Goal: Register for event/course: Register for event/course

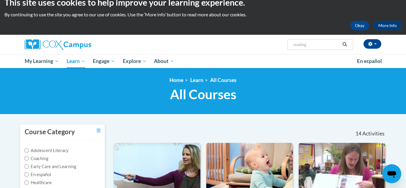
scroll to position [9, 0]
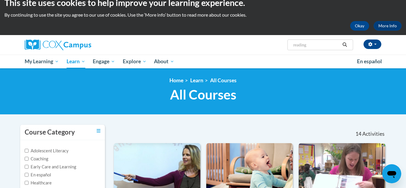
click at [319, 47] on input "reading" at bounding box center [317, 44] width 48 height 7
type input "reading in"
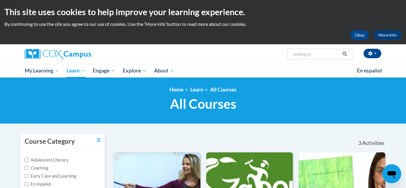
click at [323, 52] on input "reading in" at bounding box center [317, 54] width 48 height 7
type input "r"
type input "monitoring"
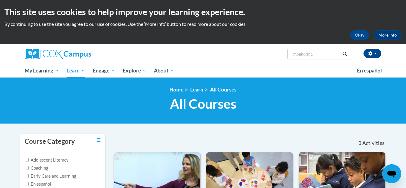
click at [323, 51] on input "monitoring" at bounding box center [317, 54] width 48 height 7
type input "m"
type input "course 2"
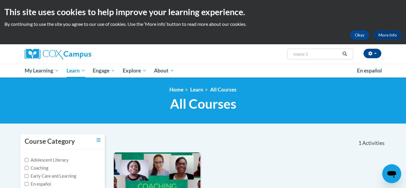
click at [312, 53] on input "course 2" at bounding box center [317, 54] width 48 height 7
type input "course 3"
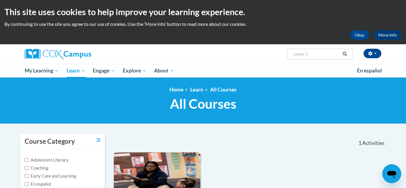
click at [317, 57] on input "course 3" at bounding box center [317, 54] width 48 height 7
type input "c"
type input "oral language"
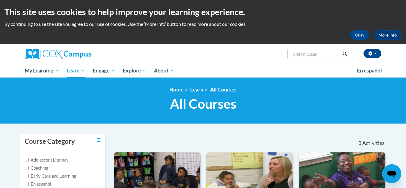
click at [321, 57] on input "oral language" at bounding box center [317, 54] width 48 height 7
type input "o"
type input "transferring"
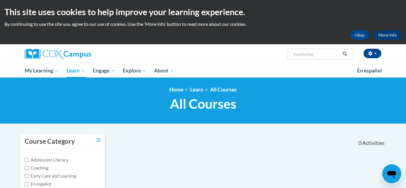
click at [326, 56] on input "transferring" at bounding box center [317, 54] width 48 height 7
type input "transforming"
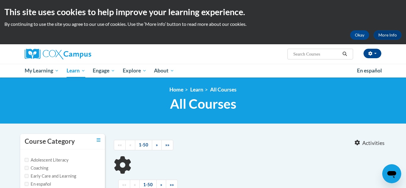
type input "transforming"
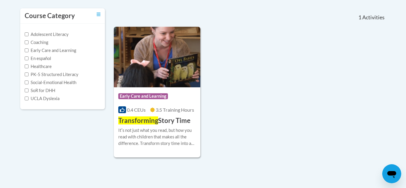
scroll to position [115, 0]
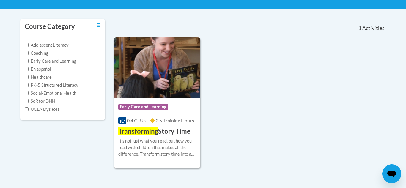
click at [158, 137] on div "More Info Enroll Itʹs not just what you read, but how you read with children th…" at bounding box center [157, 151] width 87 height 30
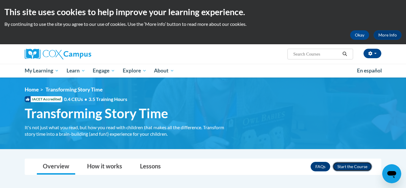
click at [349, 167] on button "Enroll" at bounding box center [353, 167] width 40 height 10
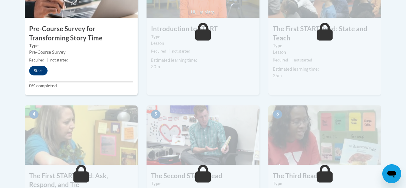
scroll to position [252, 0]
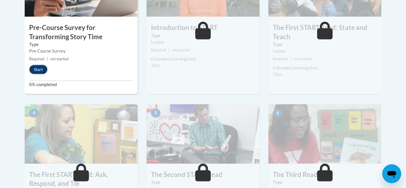
click at [35, 74] on button "Start" at bounding box center [38, 70] width 18 height 10
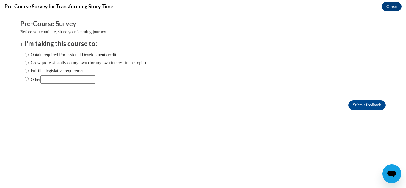
scroll to position [0, 0]
click at [71, 52] on label "Obtain required Professional Development credit." at bounding box center [71, 54] width 93 height 7
click at [29, 52] on input "Obtain required Professional Development credit." at bounding box center [27, 54] width 4 height 7
radio input "true"
click at [371, 106] on input "Submit feedback" at bounding box center [367, 106] width 37 height 10
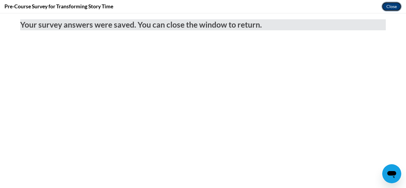
click at [390, 6] on button "Close" at bounding box center [392, 7] width 20 height 10
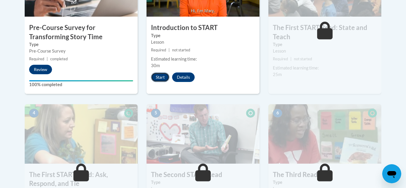
click at [166, 74] on button "Start" at bounding box center [160, 78] width 18 height 10
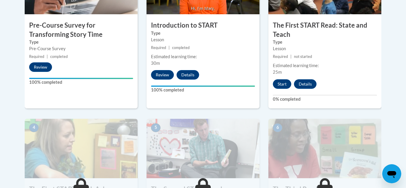
scroll to position [253, 0]
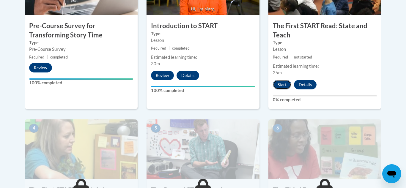
click at [284, 86] on button "Start" at bounding box center [282, 85] width 18 height 10
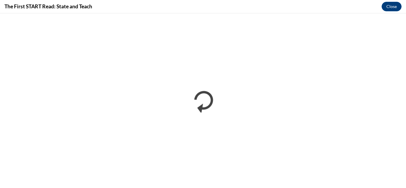
scroll to position [0, 0]
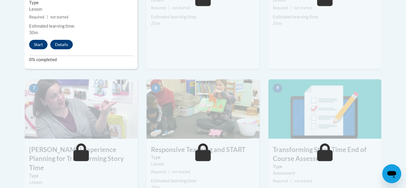
scroll to position [458, 0]
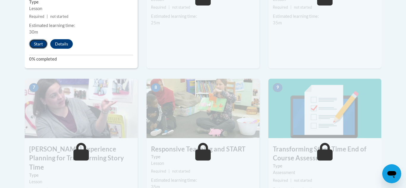
click at [35, 43] on button "Start" at bounding box center [38, 44] width 18 height 10
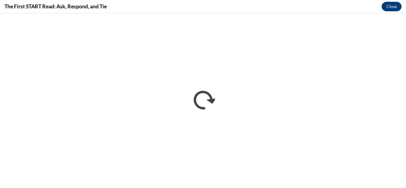
scroll to position [0, 0]
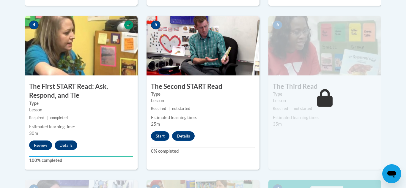
scroll to position [358, 0]
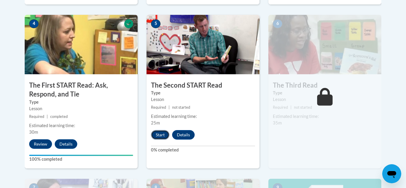
click at [161, 135] on button "Start" at bounding box center [160, 135] width 18 height 10
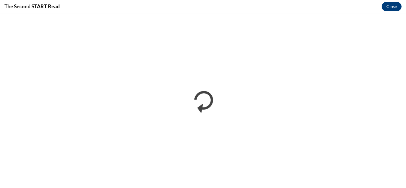
scroll to position [0, 0]
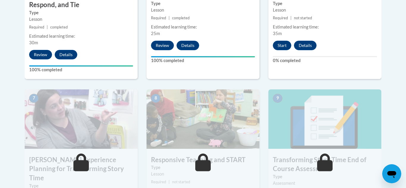
scroll to position [446, 0]
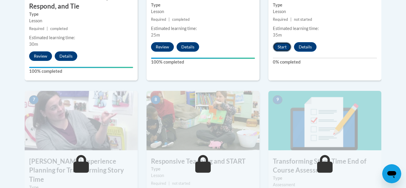
click at [282, 48] on button "Start" at bounding box center [282, 47] width 18 height 10
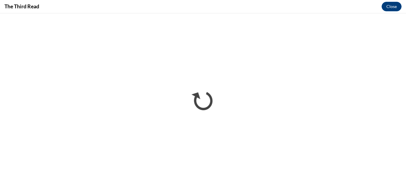
scroll to position [0, 0]
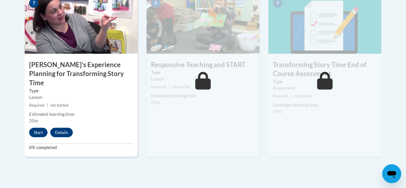
scroll to position [548, 0]
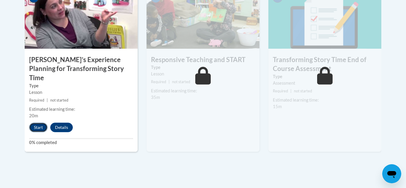
click at [40, 123] on button "Start" at bounding box center [38, 128] width 18 height 10
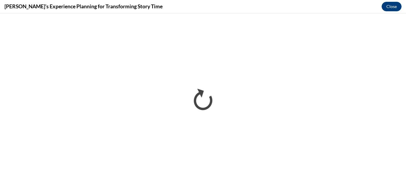
scroll to position [0, 0]
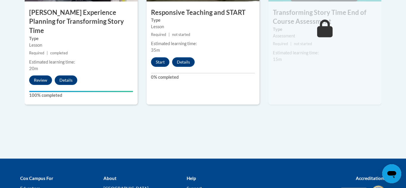
scroll to position [596, 0]
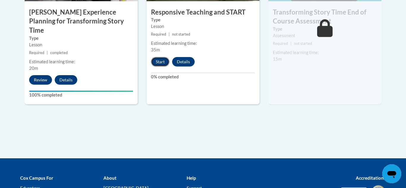
click at [161, 59] on button "Start" at bounding box center [160, 62] width 18 height 10
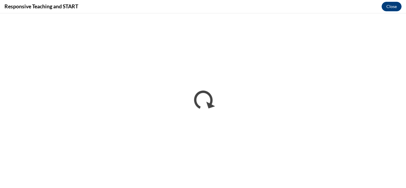
scroll to position [0, 0]
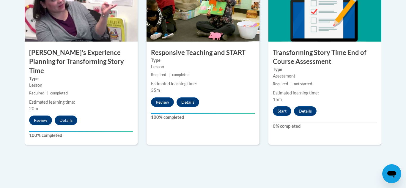
scroll to position [555, 0]
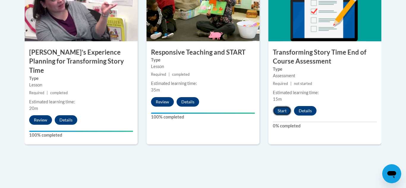
click at [279, 110] on button "Start" at bounding box center [282, 111] width 18 height 10
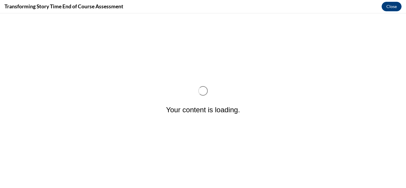
scroll to position [0, 0]
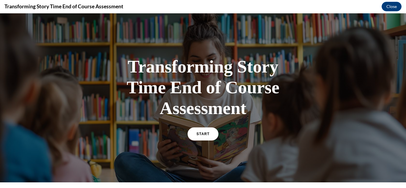
click at [212, 126] on div "Transforming Story Time End of Course Assessment START" at bounding box center [203, 97] width 178 height 95
click at [195, 133] on link "START" at bounding box center [203, 134] width 32 height 14
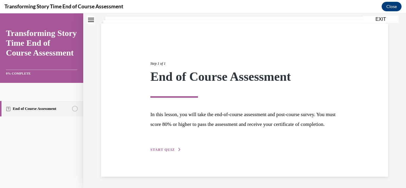
scroll to position [46, 0]
click at [164, 154] on div "Step 1 of 1 End of Course Assessment In this lesson, you will take the end-of-c…" at bounding box center [244, 99] width 287 height 153
click at [169, 148] on span "START QUIZ" at bounding box center [163, 149] width 24 height 4
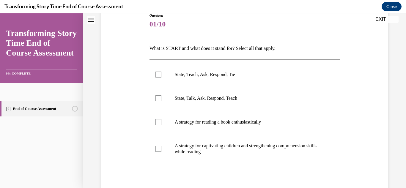
scroll to position [73, 0]
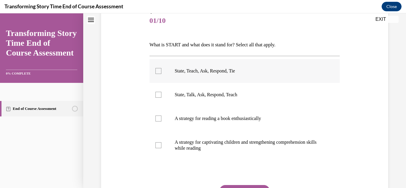
click at [204, 76] on label "State, Teach, Ask, Respond, Tie" at bounding box center [245, 71] width 191 height 24
click at [162, 74] on input "State, Teach, Ask, Respond, Tie" at bounding box center [159, 71] width 6 height 6
checkbox input "true"
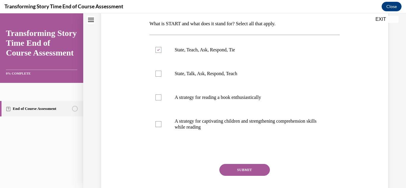
scroll to position [94, 0]
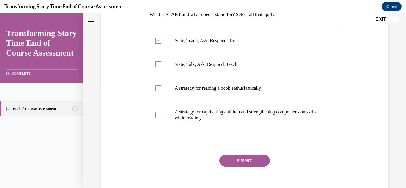
click at [248, 156] on button "SUBMIT" at bounding box center [245, 161] width 51 height 12
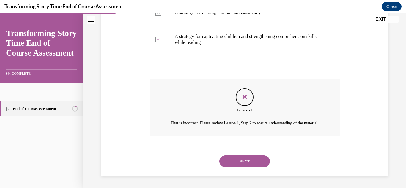
scroll to position [187, 0]
click at [240, 165] on button "NEXT" at bounding box center [245, 162] width 51 height 12
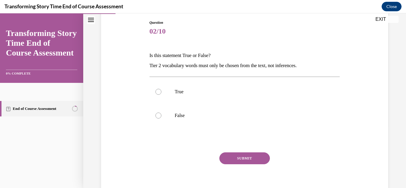
scroll to position [65, 0]
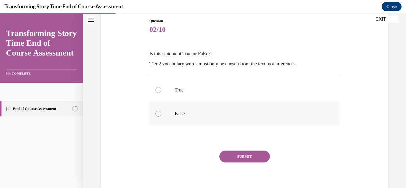
click at [172, 110] on label "False" at bounding box center [245, 114] width 191 height 24
click at [162, 111] on input "False" at bounding box center [159, 114] width 6 height 6
radio input "true"
click at [239, 154] on button "SUBMIT" at bounding box center [245, 157] width 51 height 12
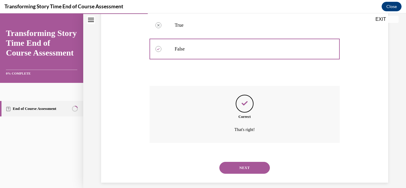
scroll to position [136, 0]
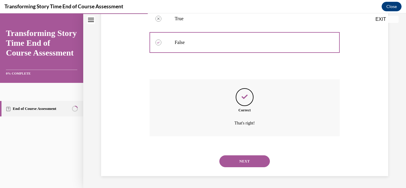
click at [243, 156] on button "NEXT" at bounding box center [245, 162] width 51 height 12
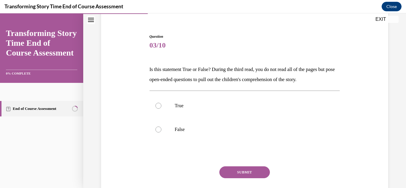
scroll to position [53, 0]
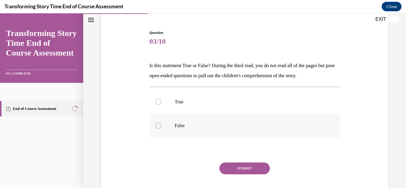
click at [178, 120] on label "False" at bounding box center [245, 126] width 191 height 24
click at [162, 123] on input "False" at bounding box center [159, 126] width 6 height 6
radio input "true"
click at [233, 173] on button "SUBMIT" at bounding box center [245, 169] width 51 height 12
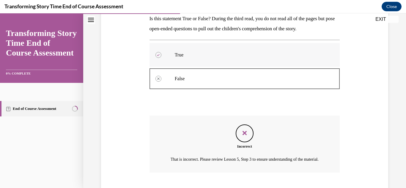
scroll to position [143, 0]
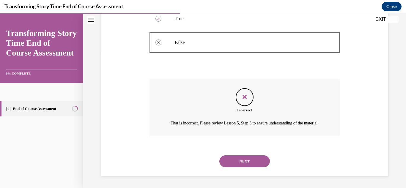
click at [245, 163] on button "NEXT" at bounding box center [245, 162] width 51 height 12
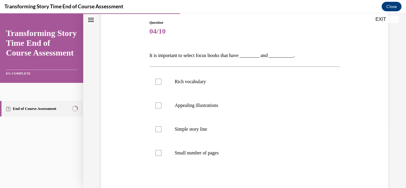
scroll to position [64, 0]
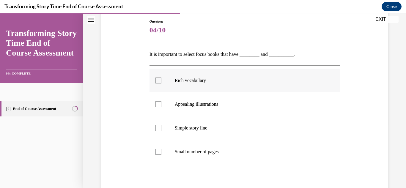
click at [231, 76] on label "Rich vocabulary" at bounding box center [245, 81] width 191 height 24
click at [162, 78] on input "Rich vocabulary" at bounding box center [159, 81] width 6 height 6
checkbox input "true"
click at [216, 105] on p "Appealing illustrations" at bounding box center [250, 104] width 151 height 6
click at [162, 105] on input "Appealing illustrations" at bounding box center [159, 104] width 6 height 6
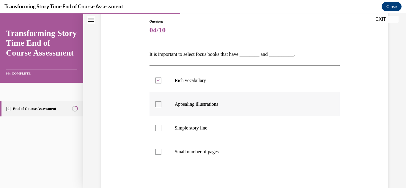
checkbox input "true"
click at [204, 129] on p "Simple story line" at bounding box center [250, 128] width 151 height 6
click at [162, 129] on input "Simple story line" at bounding box center [159, 128] width 6 height 6
click at [217, 126] on p "Simple story line" at bounding box center [250, 128] width 151 height 6
click at [162, 126] on input "Simple story line" at bounding box center [159, 128] width 6 height 6
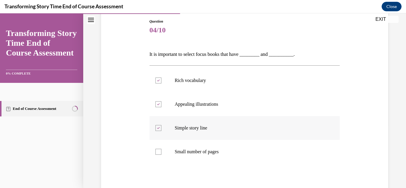
checkbox input "false"
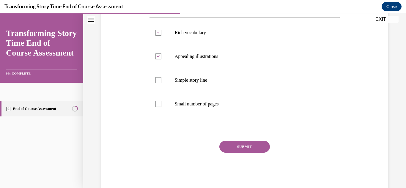
scroll to position [112, 0]
click at [246, 143] on button "SUBMIT" at bounding box center [245, 146] width 51 height 12
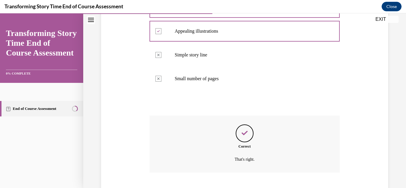
scroll to position [173, 0]
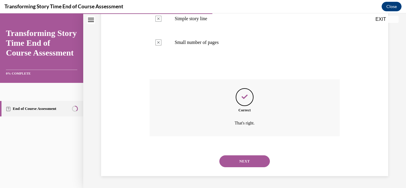
click at [239, 162] on button "NEXT" at bounding box center [245, 162] width 51 height 12
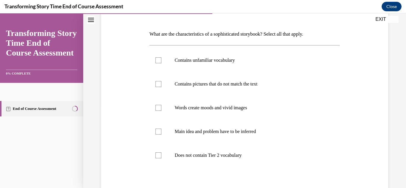
scroll to position [86, 0]
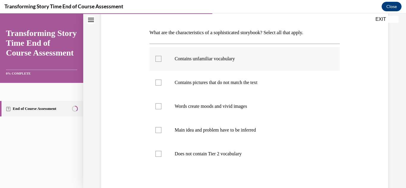
click at [234, 56] on p "Contains unfamiliar vocabulary" at bounding box center [250, 59] width 151 height 6
click at [162, 56] on input "Contains unfamiliar vocabulary" at bounding box center [159, 59] width 6 height 6
checkbox input "true"
click at [229, 86] on label "Contains pictures that do not match the text" at bounding box center [245, 83] width 191 height 24
click at [162, 86] on input "Contains pictures that do not match the text" at bounding box center [159, 83] width 6 height 6
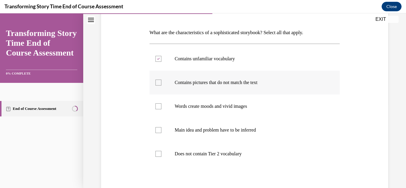
checkbox input "true"
click at [248, 104] on p "Words create moods and vivid images" at bounding box center [250, 107] width 151 height 6
click at [162, 104] on input "Words create moods and vivid images" at bounding box center [159, 107] width 6 height 6
checkbox input "true"
click at [245, 81] on p "Contains pictures that do not match the text" at bounding box center [250, 83] width 151 height 6
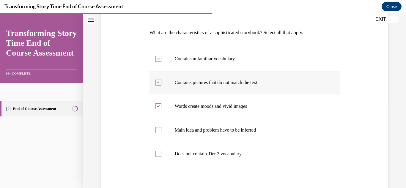
click at [162, 81] on input "Contains pictures that do not match the text" at bounding box center [159, 83] width 6 height 6
checkbox input "false"
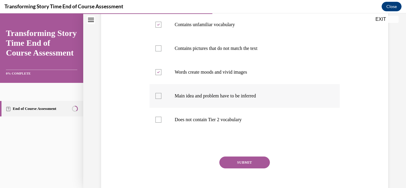
scroll to position [121, 0]
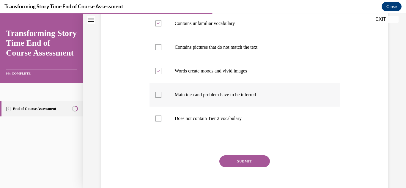
click at [268, 102] on label "Main idea and problem have to be inferred" at bounding box center [245, 95] width 191 height 24
click at [162, 98] on input "Main idea and problem have to be inferred" at bounding box center [159, 95] width 6 height 6
checkbox input "true"
click at [240, 160] on button "SUBMIT" at bounding box center [245, 162] width 51 height 12
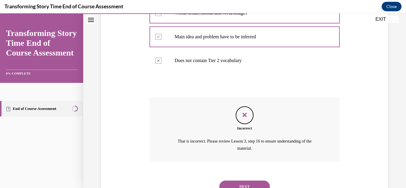
scroll to position [204, 0]
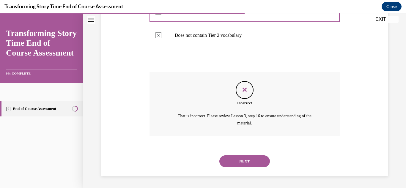
click at [240, 157] on button "NEXT" at bounding box center [245, 162] width 51 height 12
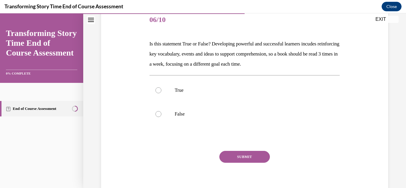
scroll to position [76, 0]
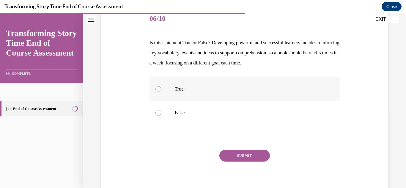
click at [228, 92] on p "True" at bounding box center [250, 89] width 151 height 6
click at [162, 92] on input "True" at bounding box center [159, 89] width 6 height 6
radio input "true"
click at [236, 150] on button "SUBMIT" at bounding box center [245, 156] width 51 height 12
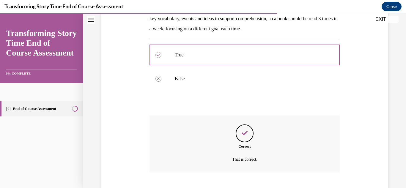
scroll to position [146, 0]
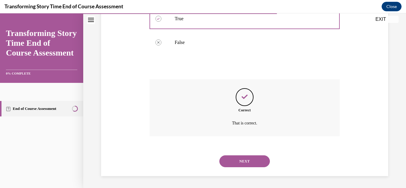
click at [235, 163] on button "NEXT" at bounding box center [245, 162] width 51 height 12
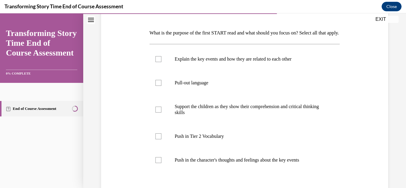
scroll to position [86, 0]
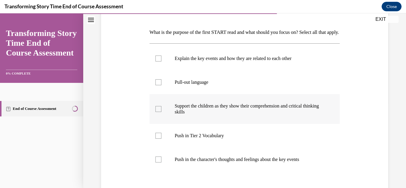
click at [204, 124] on label "Support the children as they show their comprehension and critical thinking ski…" at bounding box center [245, 109] width 191 height 30
click at [162, 112] on input "Support the children as they show their comprehension and critical thinking ski…" at bounding box center [159, 109] width 6 height 6
checkbox input "true"
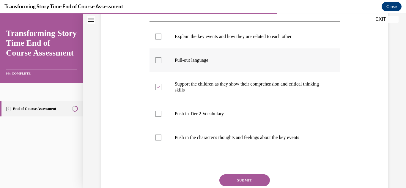
scroll to position [127, 0]
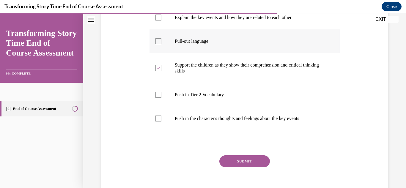
click at [262, 53] on label "Pull-out language" at bounding box center [245, 41] width 191 height 24
click at [162, 44] on input "Pull-out language" at bounding box center [159, 41] width 6 height 6
checkbox input "true"
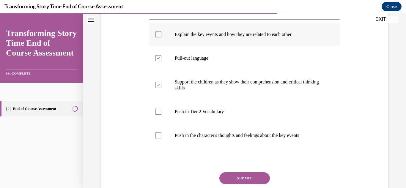
scroll to position [109, 0]
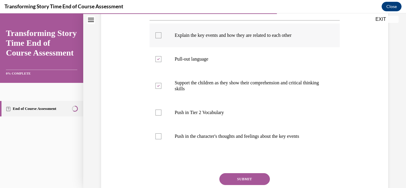
click at [262, 38] on p "Explain the key events and how they are related to each other" at bounding box center [250, 35] width 151 height 6
click at [162, 38] on input "Explain the key events and how they are related to each other" at bounding box center [159, 35] width 6 height 6
checkbox input "true"
click at [247, 185] on button "SUBMIT" at bounding box center [245, 179] width 51 height 12
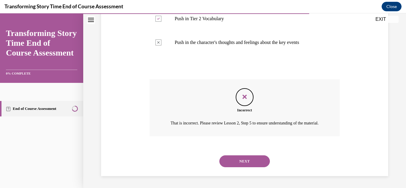
scroll to position [220, 0]
click at [238, 163] on button "NEXT" at bounding box center [245, 162] width 51 height 12
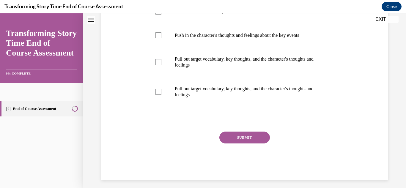
scroll to position [0, 0]
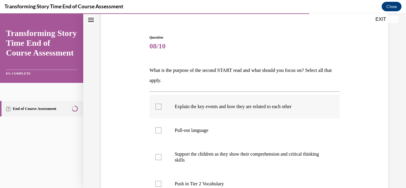
click at [231, 114] on label "Explain the key events and how they are related to each other" at bounding box center [245, 107] width 191 height 24
click at [162, 110] on input "Explain the key events and how they are related to each other" at bounding box center [159, 107] width 6 height 6
checkbox input "true"
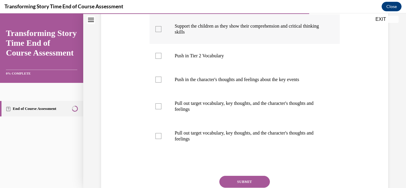
scroll to position [225, 0]
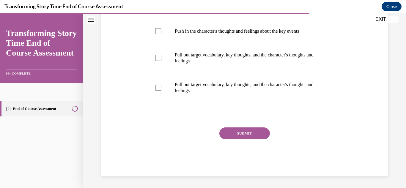
click at [237, 131] on button "SUBMIT" at bounding box center [245, 134] width 51 height 12
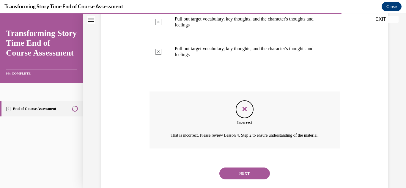
scroll to position [280, 0]
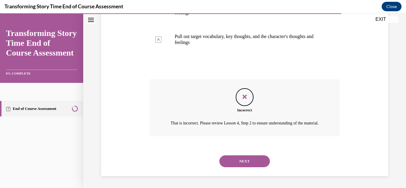
click at [238, 161] on button "NEXT" at bounding box center [245, 162] width 51 height 12
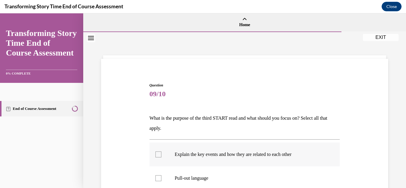
click at [224, 156] on p "Explain the key events and how they are related to each other" at bounding box center [250, 155] width 151 height 6
click at [162, 156] on input "Explain the key events and how they are related to each other" at bounding box center [159, 155] width 6 height 6
checkbox input "true"
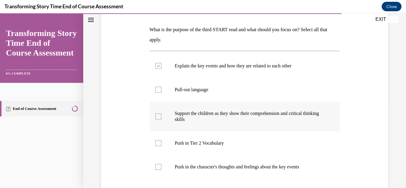
click at [227, 129] on label "Support the children as they show their comprehension and critical thinking ski…" at bounding box center [245, 117] width 191 height 30
click at [162, 120] on input "Support the children as they show their comprehension and critical thinking ski…" at bounding box center [159, 117] width 6 height 6
checkbox input "true"
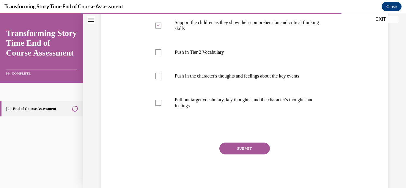
click at [231, 143] on button "SUBMIT" at bounding box center [245, 149] width 51 height 12
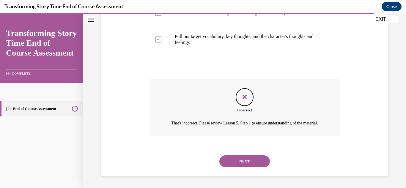
scroll to position [250, 0]
click at [258, 161] on button "NEXT" at bounding box center [245, 162] width 51 height 12
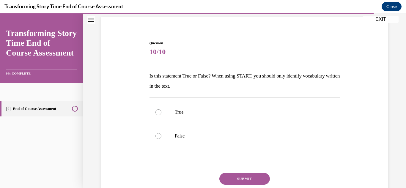
scroll to position [44, 0]
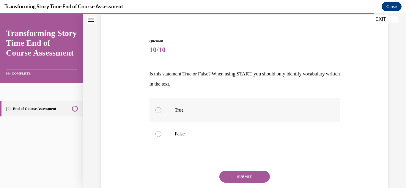
click at [227, 114] on label "True" at bounding box center [245, 110] width 191 height 24
click at [162, 113] on input "True" at bounding box center [159, 110] width 6 height 6
radio input "true"
click at [217, 128] on label "False" at bounding box center [245, 134] width 191 height 24
click at [162, 131] on input "False" at bounding box center [159, 134] width 6 height 6
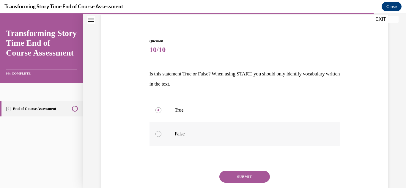
radio input "true"
click at [235, 177] on button "SUBMIT" at bounding box center [245, 177] width 51 height 12
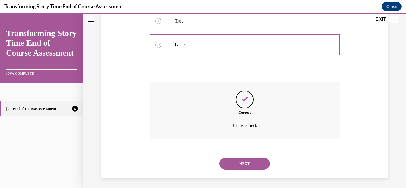
scroll to position [136, 0]
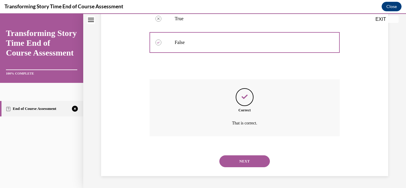
click at [237, 163] on button "NEXT" at bounding box center [245, 162] width 51 height 12
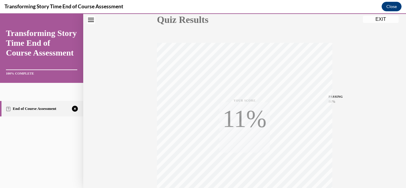
scroll to position [74, 0]
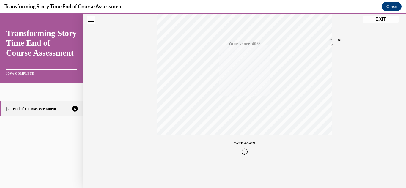
click at [245, 144] on div "TAKE AGAIN" at bounding box center [244, 148] width 21 height 14
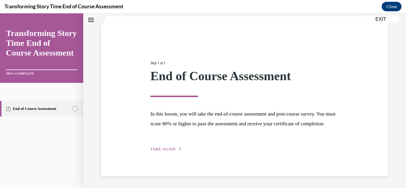
click at [176, 153] on div "Step 1 of 1 End of Course Assessment In this lesson, you will take the end-of-c…" at bounding box center [244, 99] width 287 height 153
click at [176, 150] on button "TAKE AGAIN" at bounding box center [167, 149] width 32 height 5
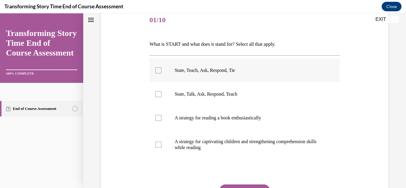
scroll to position [70, 0]
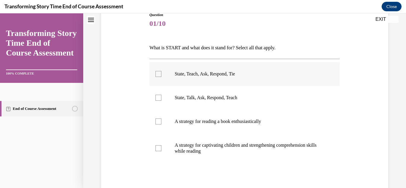
click at [165, 81] on label "State, Teach, Ask, Respond, Tie" at bounding box center [245, 74] width 191 height 24
click at [162, 77] on input "State, Teach, Ask, Respond, Tie" at bounding box center [159, 74] width 6 height 6
checkbox input "true"
click at [214, 125] on label "A strategy for reading a book enthusiastically" at bounding box center [245, 122] width 191 height 24
click at [162, 125] on input "A strategy for reading a book enthusiastically" at bounding box center [159, 122] width 6 height 6
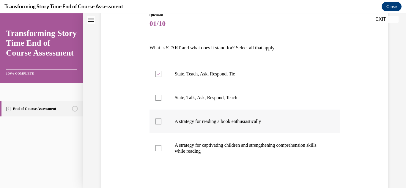
checkbox input "true"
click at [231, 155] on label "A strategy for captivating children and strengthening comprehension skills whil…" at bounding box center [245, 149] width 191 height 30
click at [162, 151] on input "A strategy for captivating children and strengthening comprehension skills whil…" at bounding box center [159, 148] width 6 height 6
checkbox input "true"
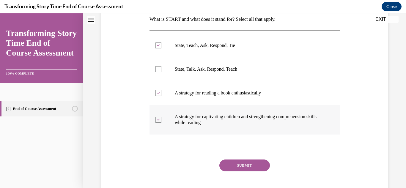
scroll to position [115, 0]
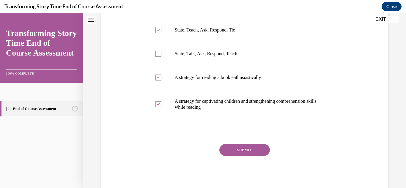
click at [231, 154] on button "SUBMIT" at bounding box center [245, 150] width 51 height 12
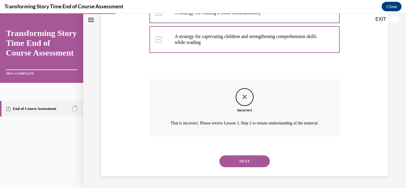
scroll to position [181, 0]
click at [246, 164] on button "NEXT" at bounding box center [245, 162] width 51 height 12
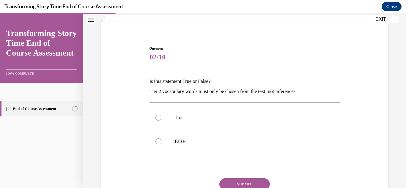
scroll to position [37, 0]
click at [206, 136] on label "False" at bounding box center [245, 141] width 191 height 24
click at [162, 138] on input "False" at bounding box center [159, 141] width 6 height 6
radio input "true"
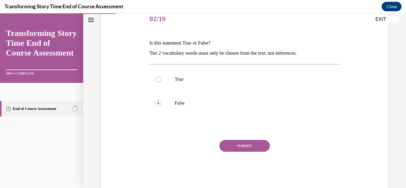
scroll to position [76, 0]
click at [246, 147] on button "SUBMIT" at bounding box center [245, 146] width 51 height 12
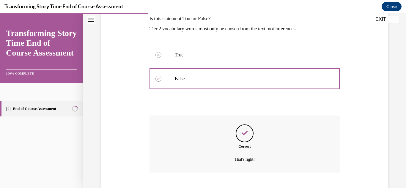
scroll to position [136, 0]
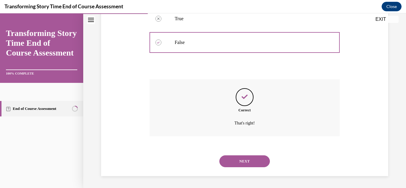
click at [245, 156] on button "NEXT" at bounding box center [245, 162] width 51 height 12
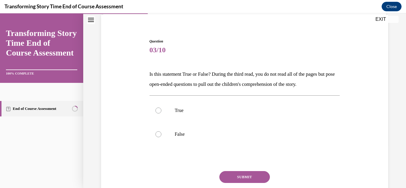
scroll to position [47, 0]
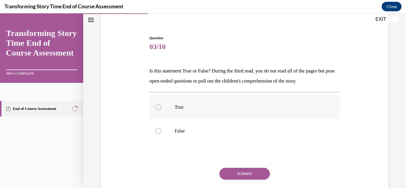
click at [210, 98] on label "True" at bounding box center [245, 107] width 191 height 24
click at [162, 104] on input "True" at bounding box center [159, 107] width 6 height 6
radio input "true"
click at [211, 123] on label "False" at bounding box center [245, 131] width 191 height 24
click at [162, 128] on input "False" at bounding box center [159, 131] width 6 height 6
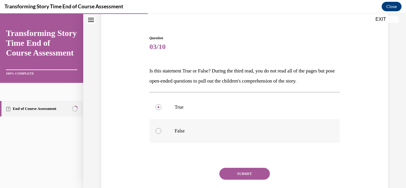
radio input "true"
click at [225, 121] on label "False" at bounding box center [245, 131] width 191 height 24
click at [162, 128] on input "False" at bounding box center [159, 131] width 6 height 6
click at [223, 109] on p "True" at bounding box center [250, 107] width 151 height 6
click at [162, 109] on input "True" at bounding box center [159, 107] width 6 height 6
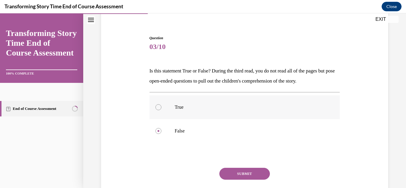
radio input "true"
click at [240, 169] on button "SUBMIT" at bounding box center [245, 174] width 51 height 12
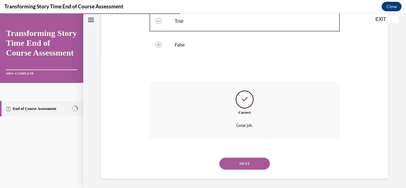
scroll to position [136, 0]
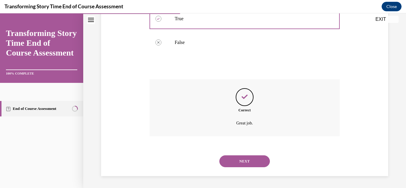
click at [244, 165] on button "NEXT" at bounding box center [245, 162] width 51 height 12
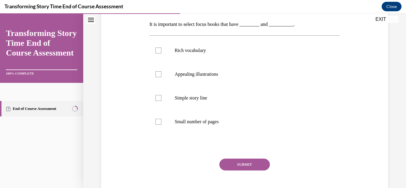
scroll to position [94, 0]
click at [211, 54] on label "Rich vocabulary" at bounding box center [245, 51] width 191 height 24
click at [162, 54] on input "Rich vocabulary" at bounding box center [159, 51] width 6 height 6
checkbox input "true"
click at [211, 68] on label "Appealing illustrations" at bounding box center [245, 74] width 191 height 24
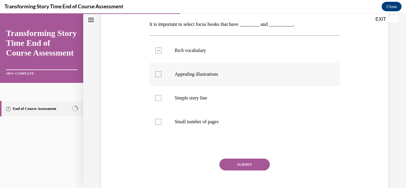
click at [162, 71] on input "Appealing illustrations" at bounding box center [159, 74] width 6 height 6
checkbox input "true"
click at [210, 95] on p "Simple story line" at bounding box center [250, 98] width 151 height 6
click at [162, 95] on input "Simple story line" at bounding box center [159, 98] width 6 height 6
checkbox input "true"
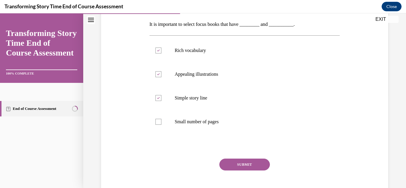
click at [247, 169] on button "SUBMIT" at bounding box center [245, 165] width 51 height 12
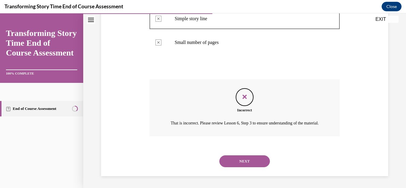
scroll to position [175, 0]
click at [246, 165] on button "NEXT" at bounding box center [245, 162] width 51 height 12
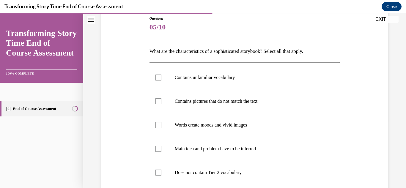
scroll to position [68, 0]
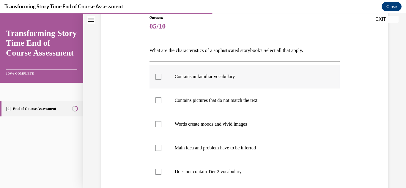
click at [193, 83] on label "Contains unfamiliar vocabulary" at bounding box center [245, 77] width 191 height 24
click at [162, 80] on input "Contains unfamiliar vocabulary" at bounding box center [159, 77] width 6 height 6
checkbox input "true"
click at [194, 100] on p "Contains pictures that do not match the text" at bounding box center [250, 101] width 151 height 6
click at [162, 100] on input "Contains pictures that do not match the text" at bounding box center [159, 101] width 6 height 6
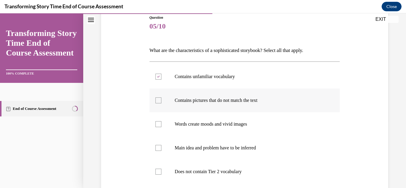
checkbox input "true"
click at [193, 126] on p "Words create moods and vivid images" at bounding box center [250, 124] width 151 height 6
click at [162, 126] on input "Words create moods and vivid images" at bounding box center [159, 124] width 6 height 6
checkbox input "true"
click at [198, 156] on label "Main idea and problem have to be inferred" at bounding box center [245, 148] width 191 height 24
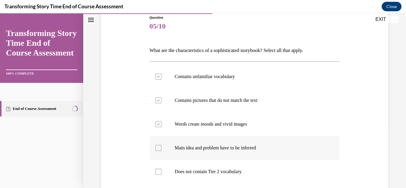
click at [162, 151] on input "Main idea and problem have to be inferred" at bounding box center [159, 148] width 6 height 6
checkbox input "true"
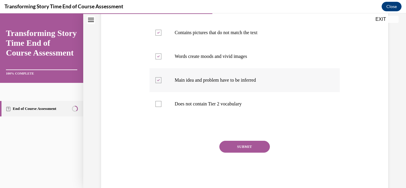
scroll to position [149, 0]
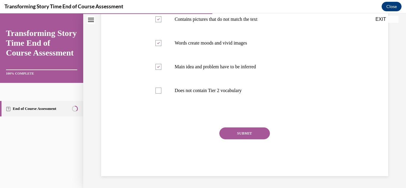
click at [242, 135] on button "SUBMIT" at bounding box center [245, 134] width 51 height 12
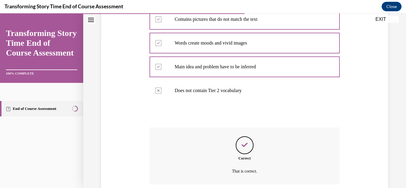
scroll to position [197, 0]
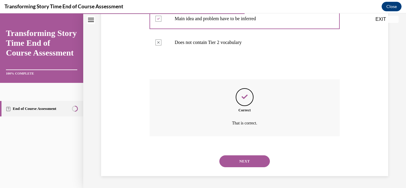
click at [247, 158] on button "NEXT" at bounding box center [245, 162] width 51 height 12
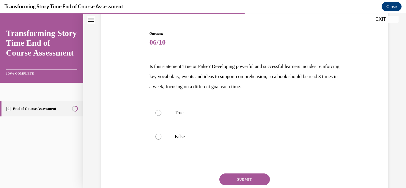
scroll to position [54, 0]
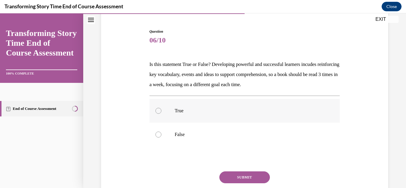
click at [227, 109] on p "True" at bounding box center [250, 111] width 151 height 6
click at [162, 109] on input "True" at bounding box center [159, 111] width 6 height 6
radio input "true"
click at [244, 172] on button "SUBMIT" at bounding box center [245, 178] width 51 height 12
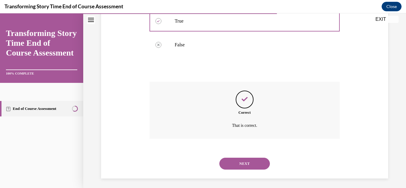
scroll to position [146, 0]
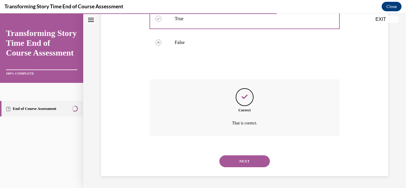
click at [244, 172] on div "NEXT" at bounding box center [245, 162] width 191 height 24
click at [242, 166] on button "NEXT" at bounding box center [245, 162] width 51 height 12
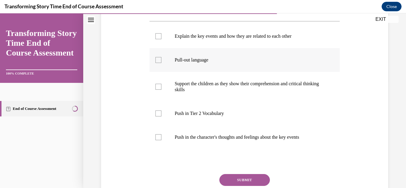
scroll to position [109, 0]
click at [226, 39] on p "Explain the key events and how they are related to each other" at bounding box center [250, 36] width 151 height 6
click at [162, 39] on input "Explain the key events and how they are related to each other" at bounding box center [159, 36] width 6 height 6
checkbox input "true"
click at [223, 63] on p "Pull-out language" at bounding box center [250, 60] width 151 height 6
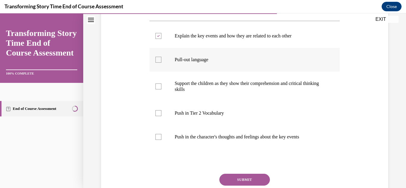
click at [162, 63] on input "Pull-out language" at bounding box center [159, 60] width 6 height 6
checkbox input "true"
click at [221, 93] on p "Support the children as they show their comprehension and critical thinking ski…" at bounding box center [250, 87] width 151 height 12
click at [162, 90] on input "Support the children as they show their comprehension and critical thinking ski…" at bounding box center [159, 87] width 6 height 6
checkbox input "true"
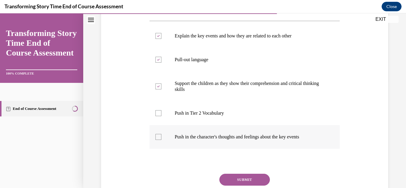
click at [225, 140] on p "Push in the character's thoughts and feelings about the key events" at bounding box center [250, 137] width 151 height 6
click at [162, 140] on input "Push in the character's thoughts and feelings about the key events" at bounding box center [159, 137] width 6 height 6
checkbox input "true"
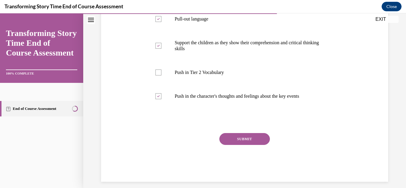
click at [238, 145] on button "SUBMIT" at bounding box center [245, 139] width 51 height 12
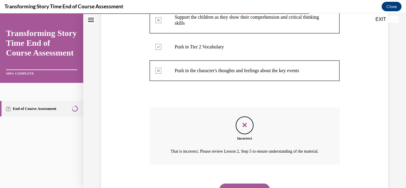
scroll to position [220, 0]
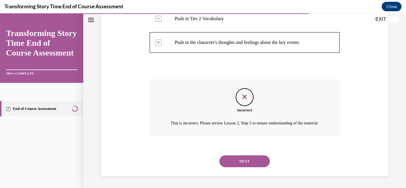
click at [241, 163] on button "NEXT" at bounding box center [245, 162] width 51 height 12
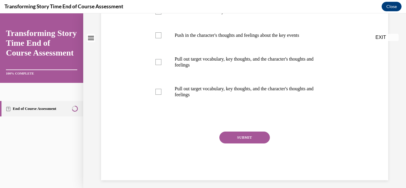
scroll to position [0, 0]
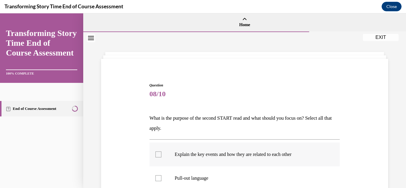
click at [228, 149] on label "Explain the key events and how they are related to each other" at bounding box center [245, 155] width 191 height 24
click at [162, 152] on input "Explain the key events and how they are related to each other" at bounding box center [159, 155] width 6 height 6
checkbox input "true"
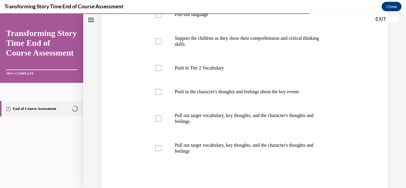
scroll to position [176, 0]
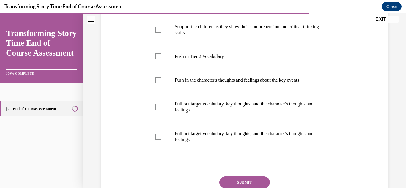
click at [232, 175] on div "Question 08/10 What is the purpose of the second START read and what should you…" at bounding box center [245, 66] width 191 height 318
click at [384, 19] on button "EXIT" at bounding box center [381, 19] width 36 height 7
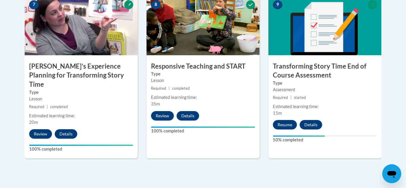
scroll to position [543, 0]
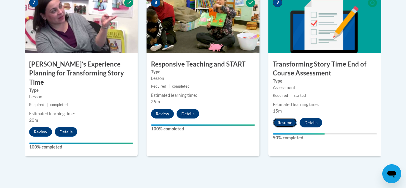
click at [281, 123] on button "Resume" at bounding box center [285, 123] width 24 height 10
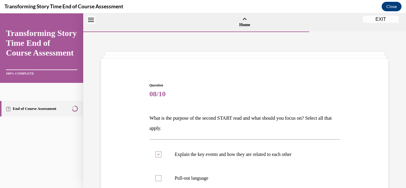
scroll to position [18, 0]
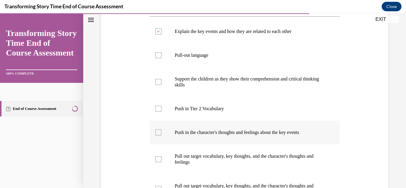
click at [214, 142] on label "Push in the character's thoughts and feelings about the key events" at bounding box center [245, 133] width 191 height 24
click at [162, 136] on input "Push in the character's thoughts and feelings about the key events" at bounding box center [159, 133] width 6 height 6
checkbox input "true"
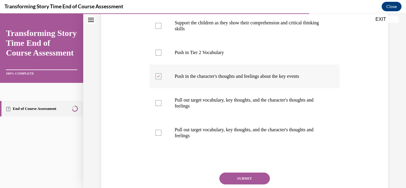
scroll to position [225, 0]
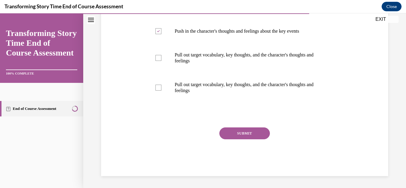
click at [237, 131] on button "SUBMIT" at bounding box center [245, 134] width 51 height 12
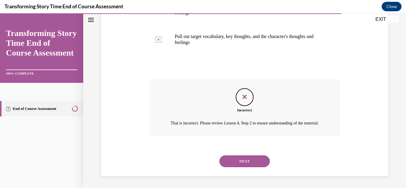
scroll to position [280, 0]
click at [250, 159] on button "NEXT" at bounding box center [245, 162] width 51 height 12
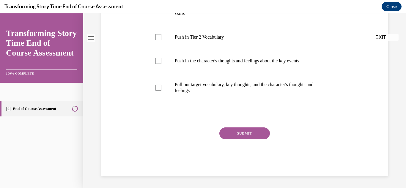
scroll to position [0, 0]
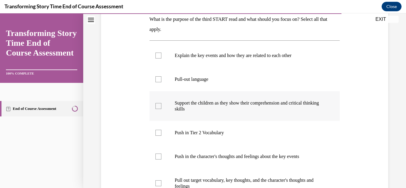
click at [213, 108] on p "Support the children as they show their comprehension and critical thinking ski…" at bounding box center [250, 106] width 151 height 12
click at [162, 108] on input "Support the children as they show their comprehension and critical thinking ski…" at bounding box center [159, 106] width 6 height 6
checkbox input "true"
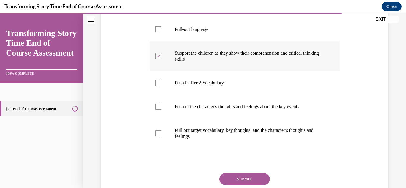
scroll to position [195, 0]
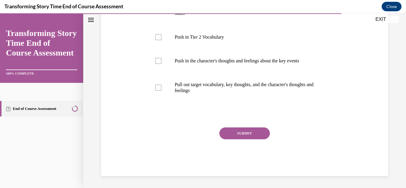
click at [240, 140] on div "SUBMIT" at bounding box center [245, 143] width 191 height 30
click at [241, 131] on button "SUBMIT" at bounding box center [245, 134] width 51 height 12
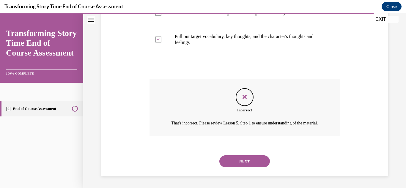
scroll to position [250, 0]
click at [235, 154] on div "NEXT" at bounding box center [245, 162] width 191 height 24
click at [235, 166] on button "NEXT" at bounding box center [245, 162] width 51 height 12
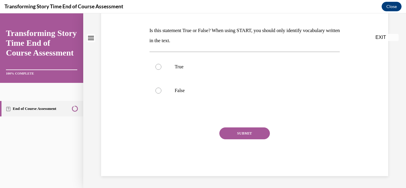
scroll to position [0, 0]
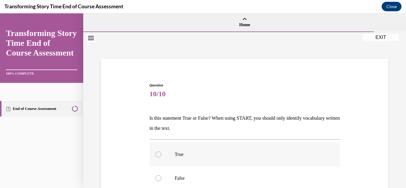
click at [124, 76] on div "Question 10/10 Is this statement True or False? When using START, you should on…" at bounding box center [245, 164] width 290 height 199
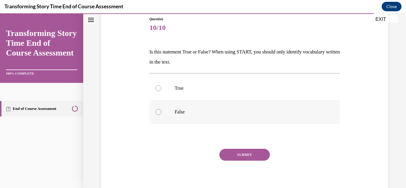
scroll to position [65, 0]
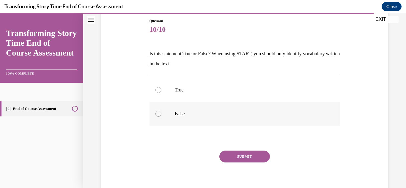
click at [206, 90] on p "True" at bounding box center [250, 90] width 151 height 6
click at [162, 90] on input "True" at bounding box center [159, 90] width 6 height 6
radio input "true"
click at [211, 107] on label "False" at bounding box center [245, 114] width 191 height 24
click at [162, 111] on input "False" at bounding box center [159, 114] width 6 height 6
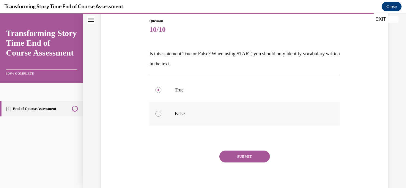
radio input "true"
click at [235, 158] on button "SUBMIT" at bounding box center [245, 157] width 51 height 12
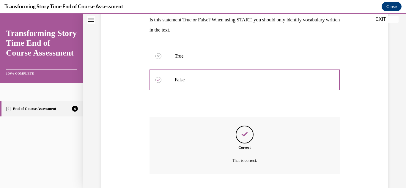
scroll to position [136, 0]
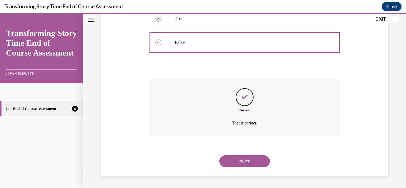
click at [236, 163] on button "NEXT" at bounding box center [245, 162] width 51 height 12
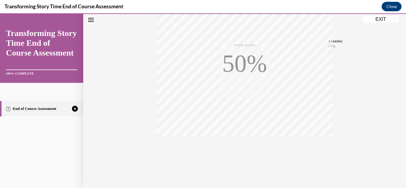
scroll to position [130, 0]
click at [252, 145] on div "TAKE AGAIN" at bounding box center [244, 148] width 21 height 14
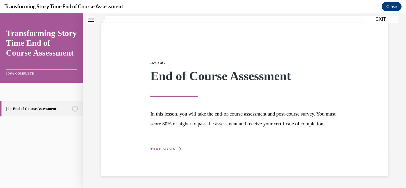
scroll to position [46, 0]
click at [181, 148] on div "Step 1 of 1 End of Course Assessment In this lesson, you will take the end-of-c…" at bounding box center [245, 100] width 198 height 106
click at [176, 148] on button "TAKE AGAIN" at bounding box center [167, 149] width 32 height 5
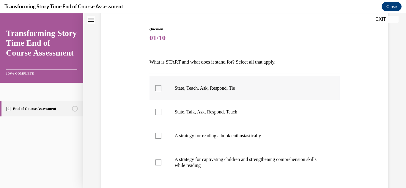
scroll to position [65, 0]
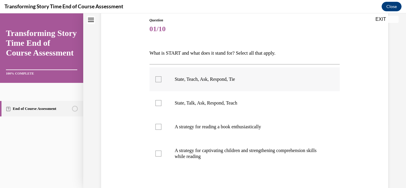
click at [197, 79] on p "State, Teach, Ask, Respond, Tie" at bounding box center [250, 79] width 151 height 6
click at [162, 79] on input "State, Teach, Ask, Respond, Tie" at bounding box center [159, 79] width 6 height 6
checkbox input "true"
click at [200, 126] on p "A strategy for reading a book enthusiastically" at bounding box center [250, 127] width 151 height 6
click at [162, 126] on input "A strategy for reading a book enthusiastically" at bounding box center [159, 127] width 6 height 6
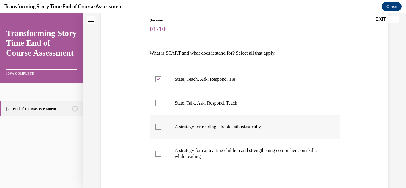
checkbox input "true"
click at [200, 113] on label "State, Talk, Ask, Respond, Teach" at bounding box center [245, 103] width 191 height 24
click at [162, 106] on input "State, Talk, Ask, Respond, Teach" at bounding box center [159, 103] width 6 height 6
checkbox input "true"
click at [200, 151] on p "A strategy for captivating children and strengthening comprehension skills whil…" at bounding box center [250, 154] width 151 height 12
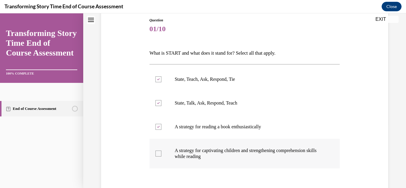
click at [162, 151] on input "A strategy for captivating children and strengthening comprehension skills whil…" at bounding box center [159, 154] width 6 height 6
checkbox input "true"
click at [198, 134] on label "A strategy for reading a book enthusiastically" at bounding box center [245, 127] width 191 height 24
click at [162, 130] on input "A strategy for reading a book enthusiastically" at bounding box center [159, 127] width 6 height 6
checkbox input "false"
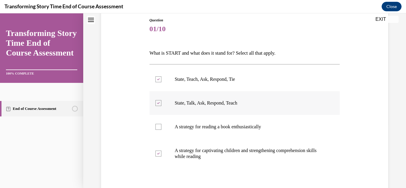
click at [193, 105] on p "State, Talk, Ask, Respond, Teach" at bounding box center [250, 103] width 151 height 6
click at [162, 105] on input "State, Talk, Ask, Respond, Teach" at bounding box center [159, 103] width 6 height 6
checkbox input "false"
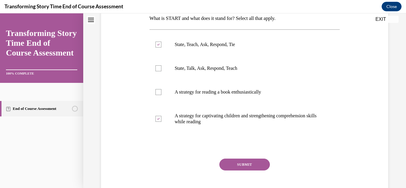
click at [253, 159] on button "SUBMIT" at bounding box center [245, 165] width 51 height 12
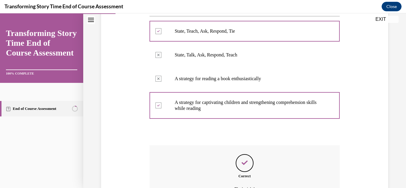
scroll to position [179, 0]
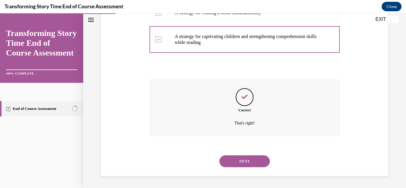
click at [251, 161] on button "NEXT" at bounding box center [245, 162] width 51 height 12
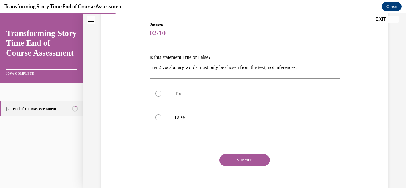
scroll to position [61, 0]
click at [226, 112] on label "False" at bounding box center [245, 117] width 191 height 24
click at [162, 114] on input "False" at bounding box center [159, 117] width 6 height 6
radio input "true"
click at [232, 157] on button "SUBMIT" at bounding box center [245, 160] width 51 height 12
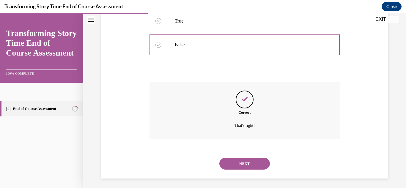
scroll to position [136, 0]
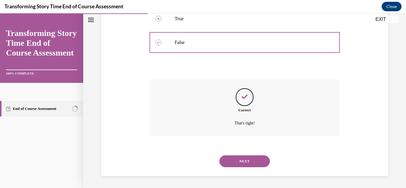
click at [236, 157] on button "NEXT" at bounding box center [245, 162] width 51 height 12
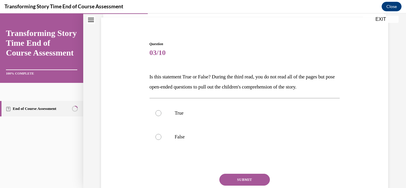
scroll to position [46, 0]
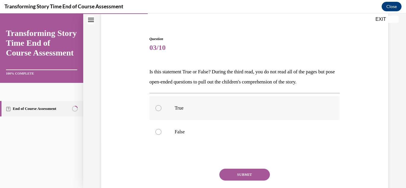
click at [214, 107] on p "True" at bounding box center [250, 108] width 151 height 6
click at [162, 107] on input "True" at bounding box center [159, 108] width 6 height 6
radio input "true"
click at [239, 173] on button "SUBMIT" at bounding box center [245, 175] width 51 height 12
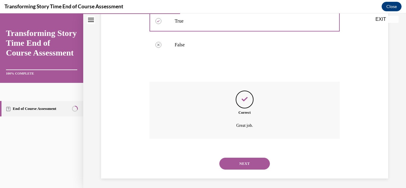
scroll to position [136, 0]
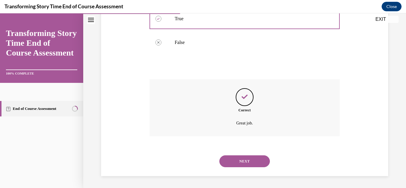
click at [246, 166] on button "NEXT" at bounding box center [245, 162] width 51 height 12
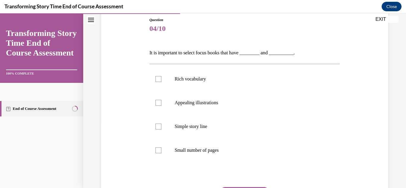
scroll to position [77, 0]
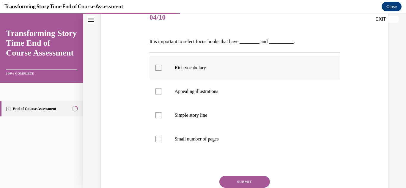
click at [205, 75] on label "Rich vocabulary" at bounding box center [245, 68] width 191 height 24
click at [162, 71] on input "Rich vocabulary" at bounding box center [159, 68] width 6 height 6
checkbox input "true"
click at [205, 94] on p "Appealing illustrations" at bounding box center [250, 92] width 151 height 6
click at [162, 94] on input "Appealing illustrations" at bounding box center [159, 92] width 6 height 6
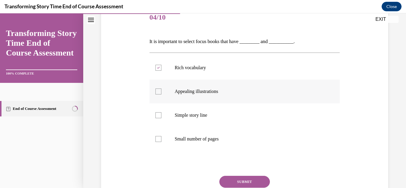
checkbox input "true"
click at [203, 113] on p "Simple story line" at bounding box center [250, 115] width 151 height 6
click at [162, 113] on input "Simple story line" at bounding box center [159, 115] width 6 height 6
checkbox input "true"
click at [233, 178] on button "SUBMIT" at bounding box center [245, 182] width 51 height 12
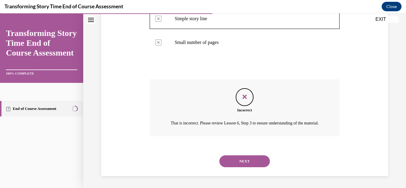
scroll to position [181, 0]
click at [252, 163] on button "NEXT" at bounding box center [245, 162] width 51 height 12
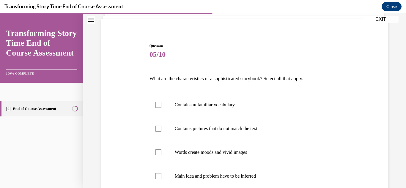
scroll to position [62, 0]
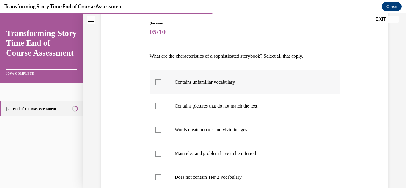
click at [239, 86] on label "Contains unfamiliar vocabulary" at bounding box center [245, 82] width 191 height 24
click at [162, 85] on input "Contains unfamiliar vocabulary" at bounding box center [159, 82] width 6 height 6
checkbox input "true"
click at [236, 111] on label "Contains pictures that do not match the text" at bounding box center [245, 106] width 191 height 24
click at [162, 109] on input "Contains pictures that do not match the text" at bounding box center [159, 106] width 6 height 6
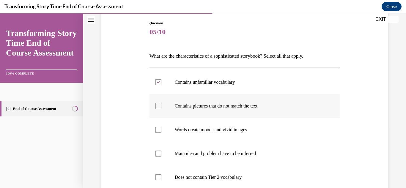
checkbox input "true"
click at [227, 131] on p "Words create moods and vivid images" at bounding box center [250, 130] width 151 height 6
click at [162, 131] on input "Words create moods and vivid images" at bounding box center [159, 130] width 6 height 6
checkbox input "true"
click at [220, 158] on label "Main idea and problem have to be inferred" at bounding box center [245, 154] width 191 height 24
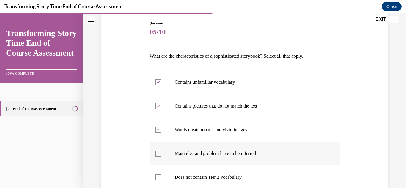
click at [162, 157] on input "Main idea and problem have to be inferred" at bounding box center [159, 154] width 6 height 6
checkbox input "true"
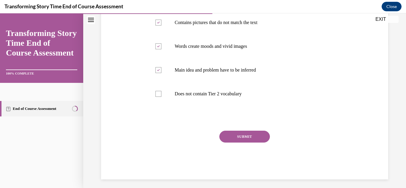
click at [249, 142] on button "SUBMIT" at bounding box center [245, 137] width 51 height 12
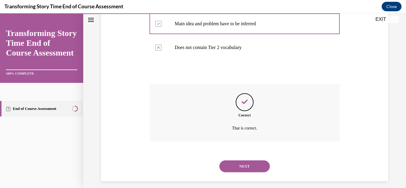
scroll to position [197, 0]
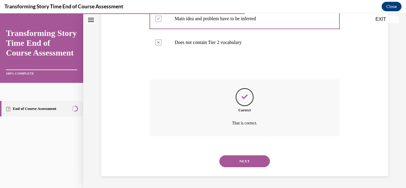
click at [253, 162] on button "NEXT" at bounding box center [245, 162] width 51 height 12
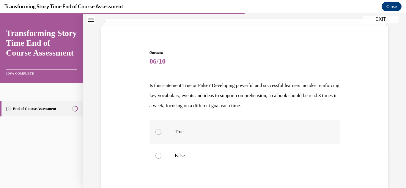
click at [269, 133] on p "True" at bounding box center [250, 132] width 151 height 6
click at [162, 133] on input "True" at bounding box center [159, 132] width 6 height 6
radio input "true"
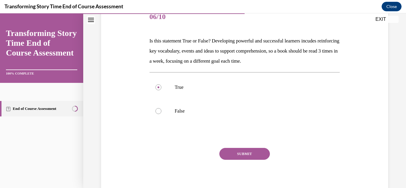
click at [261, 153] on button "SUBMIT" at bounding box center [245, 154] width 51 height 12
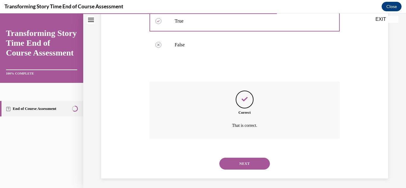
scroll to position [146, 0]
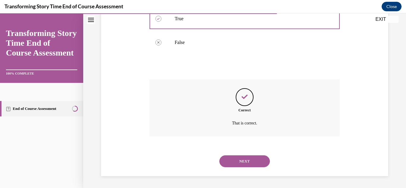
click at [259, 163] on button "NEXT" at bounding box center [245, 162] width 51 height 12
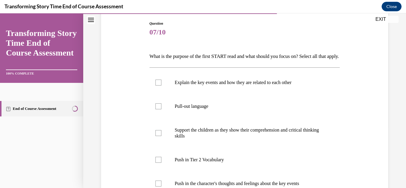
scroll to position [56, 0]
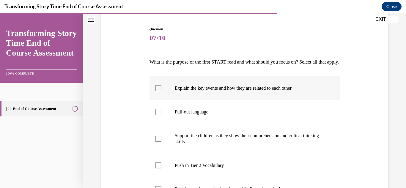
click at [273, 100] on label "Explain the key events and how they are related to each other" at bounding box center [245, 88] width 191 height 24
click at [162, 91] on input "Explain the key events and how they are related to each other" at bounding box center [159, 88] width 6 height 6
checkbox input "true"
click at [251, 124] on label "Pull-out language" at bounding box center [245, 112] width 191 height 24
click at [162, 115] on input "Pull-out language" at bounding box center [159, 112] width 6 height 6
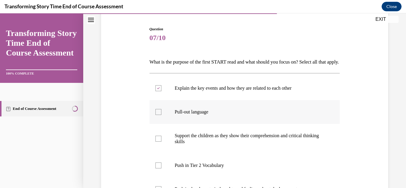
checkbox input "true"
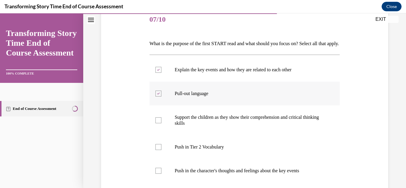
scroll to position [78, 0]
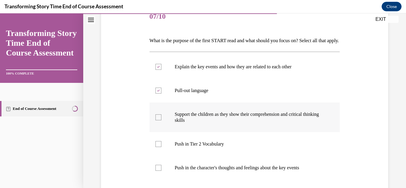
click at [260, 132] on label "Support the children as they show their comprehension and critical thinking ski…" at bounding box center [245, 118] width 191 height 30
click at [162, 120] on input "Support the children as they show their comprehension and critical thinking ski…" at bounding box center [159, 118] width 6 height 6
checkbox input "true"
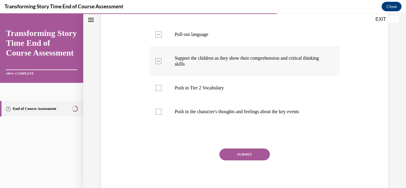
scroll to position [134, 0]
click at [263, 115] on p "Push in the character's thoughts and feelings about the key events" at bounding box center [250, 112] width 151 height 6
click at [162, 115] on input "Push in the character's thoughts and feelings about the key events" at bounding box center [159, 112] width 6 height 6
checkbox input "true"
click at [246, 161] on button "SUBMIT" at bounding box center [245, 155] width 51 height 12
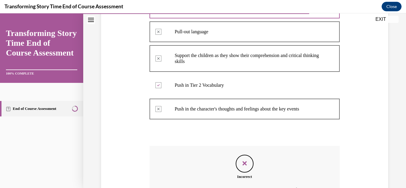
scroll to position [220, 0]
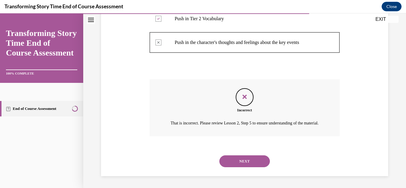
click at [253, 160] on button "NEXT" at bounding box center [245, 162] width 51 height 12
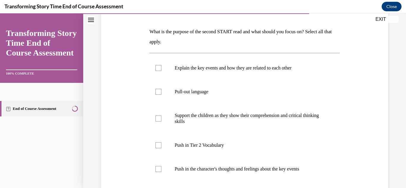
scroll to position [88, 0]
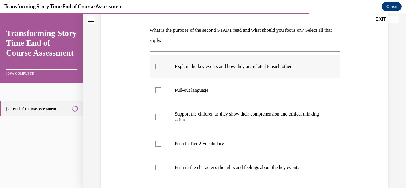
click at [256, 73] on label "Explain the key events and how they are related to each other" at bounding box center [245, 67] width 191 height 24
click at [162, 70] on input "Explain the key events and how they are related to each other" at bounding box center [159, 67] width 6 height 6
checkbox input "true"
click at [228, 94] on label "Pull-out language" at bounding box center [245, 91] width 191 height 24
click at [162, 93] on input "Pull-out language" at bounding box center [159, 90] width 6 height 6
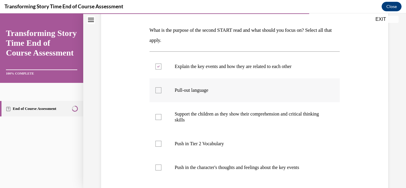
checkbox input "true"
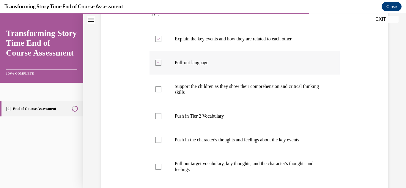
scroll to position [119, 0]
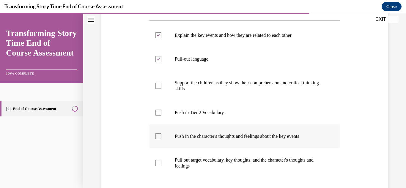
click at [233, 137] on p "Push in the character's thoughts and feelings about the key events" at bounding box center [250, 137] width 151 height 6
click at [162, 137] on input "Push in the character's thoughts and feelings about the key events" at bounding box center [159, 137] width 6 height 6
checkbox input "true"
click at [226, 161] on p "Pull out target vocabulary, key thoughts, and the character's thoughts and feel…" at bounding box center [250, 163] width 151 height 12
click at [162, 161] on input "Pull out target vocabulary, key thoughts, and the character's thoughts and feel…" at bounding box center [159, 163] width 6 height 6
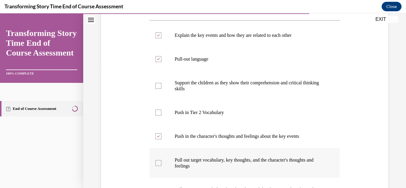
checkbox input "true"
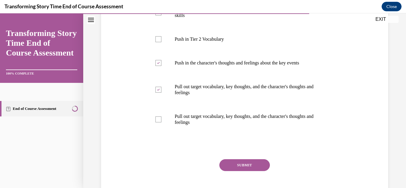
click at [251, 164] on button "SUBMIT" at bounding box center [245, 165] width 51 height 12
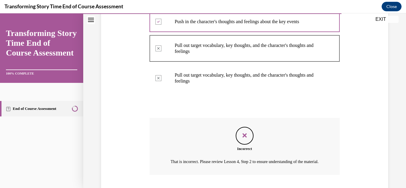
scroll to position [280, 0]
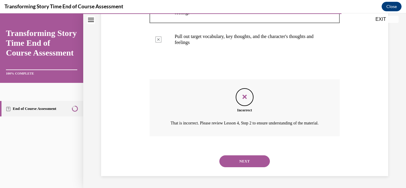
click at [250, 159] on button "NEXT" at bounding box center [245, 162] width 51 height 12
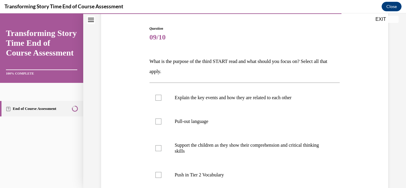
scroll to position [60, 0]
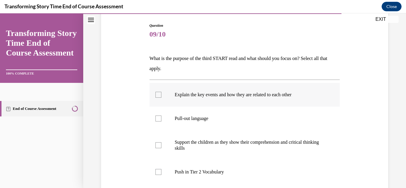
click at [284, 104] on label "Explain the key events and how they are related to each other" at bounding box center [245, 95] width 191 height 24
click at [162, 98] on input "Explain the key events and how they are related to each other" at bounding box center [159, 95] width 6 height 6
checkbox input "true"
click at [253, 121] on p "Pull-out language" at bounding box center [250, 119] width 151 height 6
click at [162, 121] on input "Pull-out language" at bounding box center [159, 119] width 6 height 6
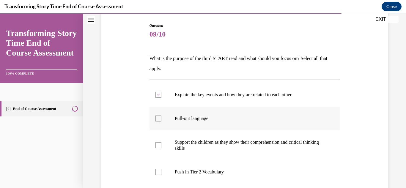
checkbox input "true"
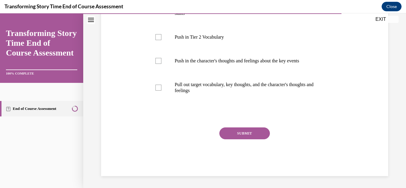
click at [249, 135] on button "SUBMIT" at bounding box center [245, 134] width 51 height 12
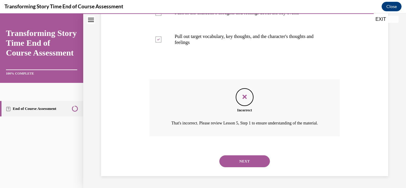
scroll to position [250, 0]
click at [249, 162] on button "NEXT" at bounding box center [245, 162] width 51 height 12
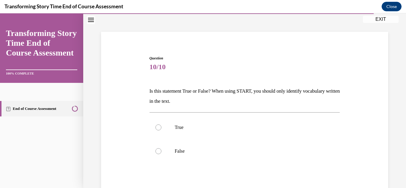
scroll to position [59, 0]
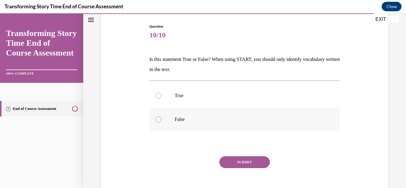
click at [196, 121] on p "False" at bounding box center [250, 120] width 151 height 6
click at [162, 121] on input "False" at bounding box center [159, 120] width 6 height 6
radio input "true"
click at [236, 165] on button "SUBMIT" at bounding box center [245, 162] width 51 height 12
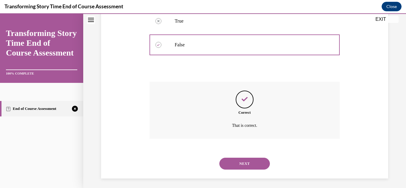
scroll to position [136, 0]
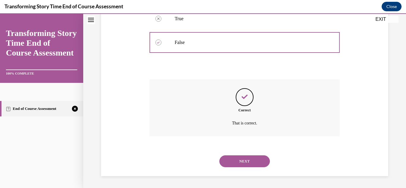
click at [250, 159] on button "NEXT" at bounding box center [245, 162] width 51 height 12
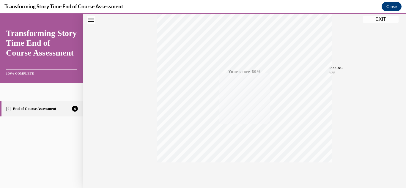
scroll to position [130, 0]
click at [243, 145] on div "TAKE AGAIN" at bounding box center [244, 148] width 21 height 14
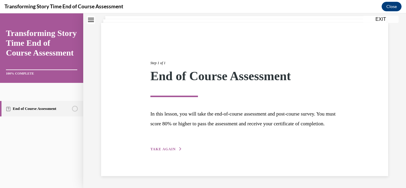
scroll to position [46, 0]
click at [167, 148] on span "TAKE AGAIN" at bounding box center [163, 149] width 25 height 4
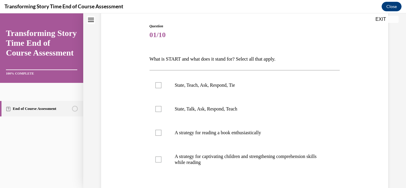
scroll to position [60, 0]
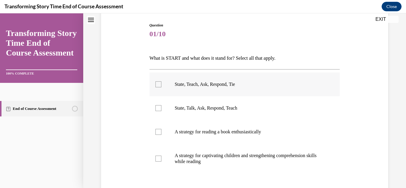
click at [234, 88] on label "State, Teach, Ask, Respond, Tie" at bounding box center [245, 85] width 191 height 24
click at [162, 87] on input "State, Teach, Ask, Respond, Tie" at bounding box center [159, 85] width 6 height 6
checkbox input "true"
click at [231, 161] on p "A strategy for captivating children and strengthening comprehension skills whil…" at bounding box center [250, 159] width 151 height 12
click at [162, 161] on input "A strategy for captivating children and strengthening comprehension skills whil…" at bounding box center [159, 159] width 6 height 6
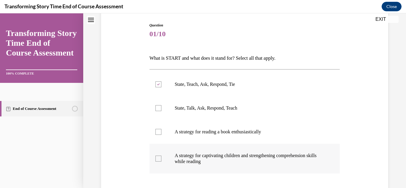
checkbox input "true"
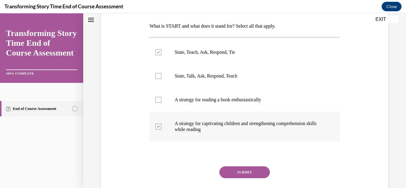
scroll to position [96, 0]
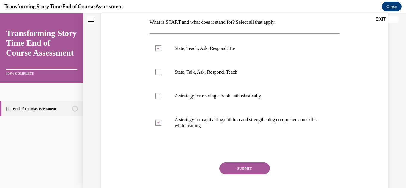
click at [247, 167] on button "SUBMIT" at bounding box center [245, 169] width 51 height 12
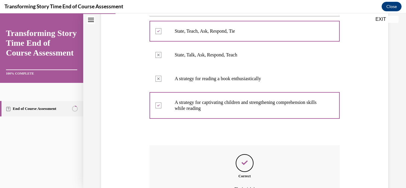
scroll to position [179, 0]
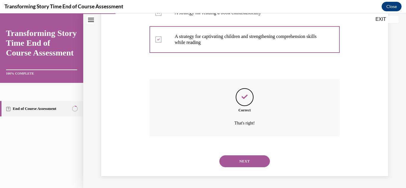
click at [245, 165] on button "NEXT" at bounding box center [245, 162] width 51 height 12
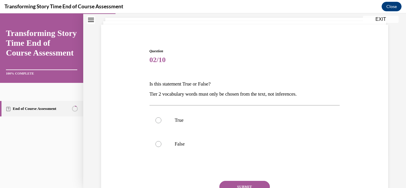
scroll to position [35, 0]
click at [237, 143] on p "False" at bounding box center [250, 144] width 151 height 6
click at [162, 143] on input "False" at bounding box center [159, 144] width 6 height 6
radio input "true"
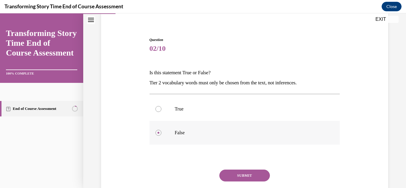
scroll to position [58, 0]
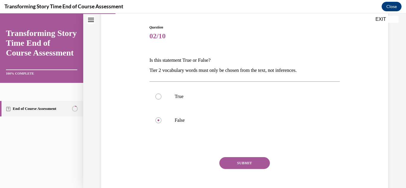
click at [242, 164] on button "SUBMIT" at bounding box center [245, 163] width 51 height 12
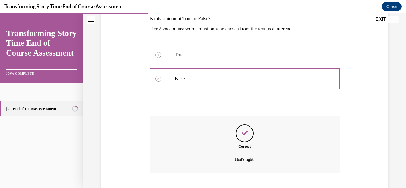
scroll to position [136, 0]
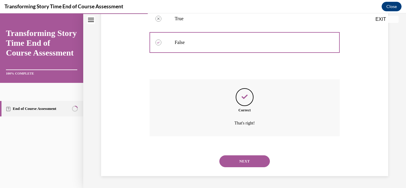
click at [245, 165] on button "NEXT" at bounding box center [245, 162] width 51 height 12
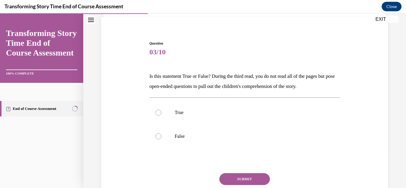
scroll to position [43, 0]
click at [258, 111] on p "True" at bounding box center [250, 112] width 151 height 6
click at [162, 111] on input "True" at bounding box center [159, 112] width 6 height 6
radio input "true"
click at [252, 177] on button "SUBMIT" at bounding box center [245, 179] width 51 height 12
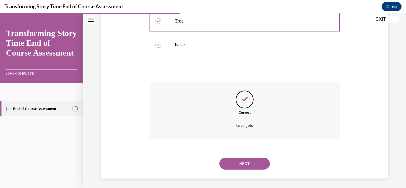
scroll to position [136, 0]
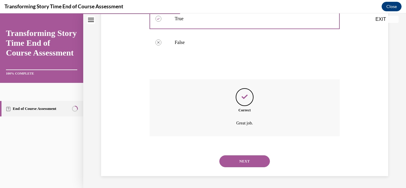
click at [250, 164] on button "NEXT" at bounding box center [245, 162] width 51 height 12
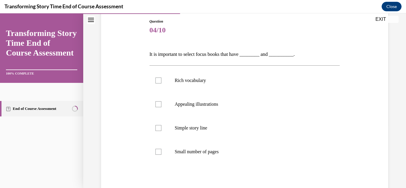
scroll to position [64, 0]
click at [245, 81] on p "Rich vocabulary" at bounding box center [250, 80] width 151 height 6
click at [162, 81] on input "Rich vocabulary" at bounding box center [159, 80] width 6 height 6
checkbox input "true"
click at [226, 109] on label "Appealing illustrations" at bounding box center [245, 104] width 191 height 24
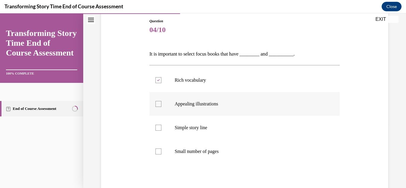
click at [162, 107] on input "Appealing illustrations" at bounding box center [159, 104] width 6 height 6
checkbox input "true"
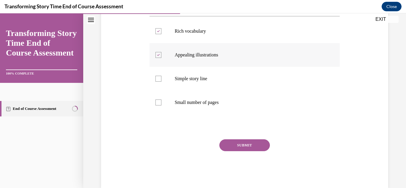
scroll to position [114, 0]
click at [235, 147] on button "SUBMIT" at bounding box center [245, 145] width 51 height 12
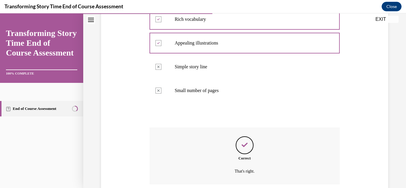
scroll to position [173, 0]
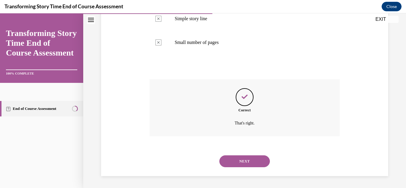
click at [247, 164] on button "NEXT" at bounding box center [245, 162] width 51 height 12
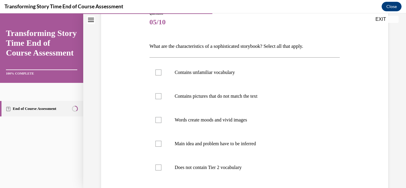
scroll to position [72, 0]
click at [256, 73] on p "Contains unfamiliar vocabulary" at bounding box center [250, 72] width 151 height 6
click at [162, 73] on input "Contains unfamiliar vocabulary" at bounding box center [159, 72] width 6 height 6
checkbox input "true"
click at [250, 97] on p "Contains pictures that do not match the text" at bounding box center [250, 96] width 151 height 6
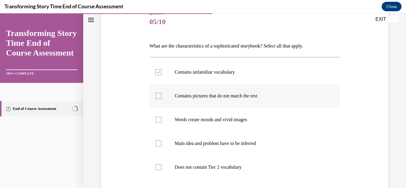
click at [162, 97] on input "Contains pictures that do not match the text" at bounding box center [159, 96] width 6 height 6
checkbox input "true"
click at [241, 119] on p "Words create moods and vivid images" at bounding box center [250, 120] width 151 height 6
click at [162, 119] on input "Words create moods and vivid images" at bounding box center [159, 120] width 6 height 6
checkbox input "true"
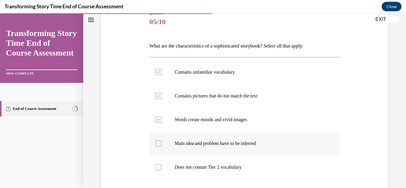
click at [234, 145] on p "Main idea and problem have to be inferred" at bounding box center [250, 144] width 151 height 6
click at [162, 145] on input "Main idea and problem have to be inferred" at bounding box center [159, 144] width 6 height 6
checkbox input "true"
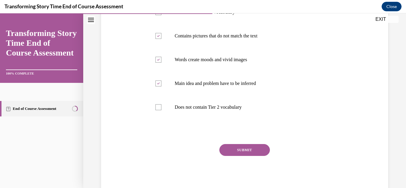
click at [250, 153] on button "SUBMIT" at bounding box center [245, 150] width 51 height 12
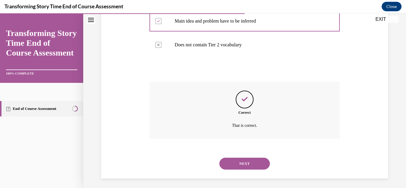
scroll to position [197, 0]
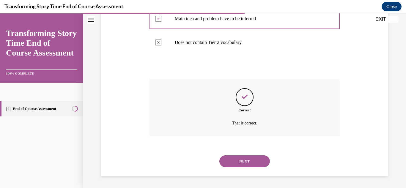
click at [255, 162] on button "NEXT" at bounding box center [245, 162] width 51 height 12
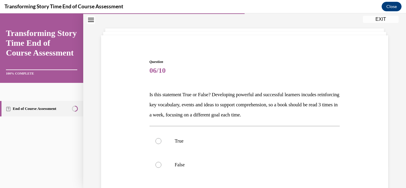
scroll to position [38, 0]
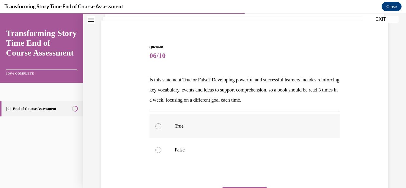
click at [254, 132] on label "True" at bounding box center [245, 127] width 191 height 24
click at [162, 129] on input "True" at bounding box center [159, 126] width 6 height 6
radio input "true"
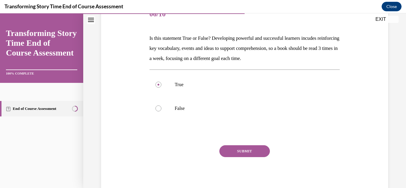
click at [245, 153] on button "SUBMIT" at bounding box center [245, 151] width 51 height 12
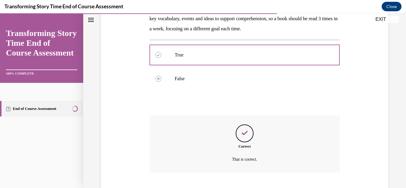
scroll to position [146, 0]
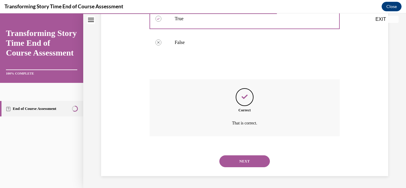
click at [242, 166] on button "NEXT" at bounding box center [245, 162] width 51 height 12
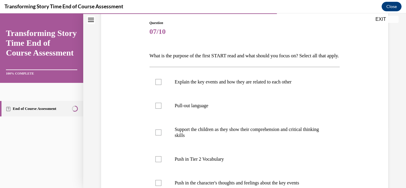
scroll to position [67, 0]
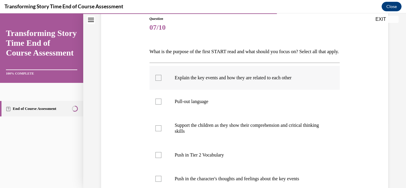
click at [256, 90] on label "Explain the key events and how they are related to each other" at bounding box center [245, 78] width 191 height 24
click at [162, 81] on input "Explain the key events and how they are related to each other" at bounding box center [159, 78] width 6 height 6
checkbox input "true"
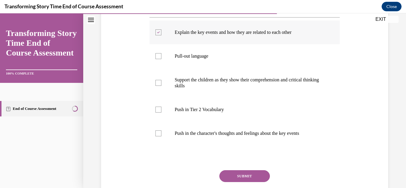
scroll to position [114, 0]
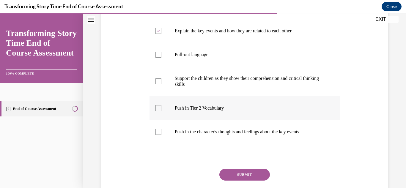
click at [251, 111] on p "Push in Tier 2 Vocabulary" at bounding box center [250, 108] width 151 height 6
click at [162, 111] on input "Push in Tier 2 Vocabulary" at bounding box center [159, 108] width 6 height 6
checkbox input "true"
click at [246, 181] on button "SUBMIT" at bounding box center [245, 175] width 51 height 12
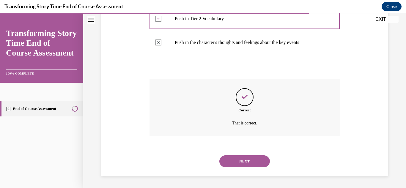
scroll to position [213, 0]
click at [251, 166] on button "NEXT" at bounding box center [245, 162] width 51 height 12
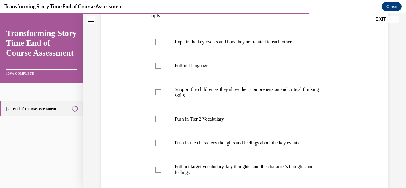
scroll to position [114, 0]
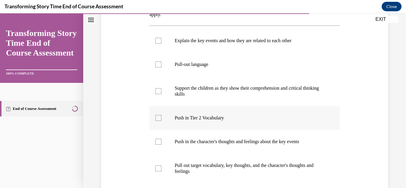
click at [251, 119] on p "Push in Tier 2 Vocabulary" at bounding box center [250, 118] width 151 height 6
click at [162, 119] on input "Push in Tier 2 Vocabulary" at bounding box center [159, 118] width 6 height 6
checkbox input "true"
click at [234, 145] on label "Push in the character's thoughts and feelings about the key events" at bounding box center [245, 142] width 191 height 24
click at [162, 145] on input "Push in the character's thoughts and feelings about the key events" at bounding box center [159, 142] width 6 height 6
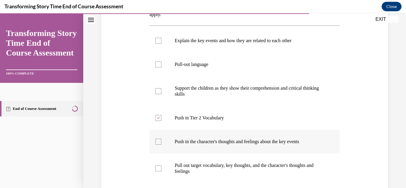
checkbox input "true"
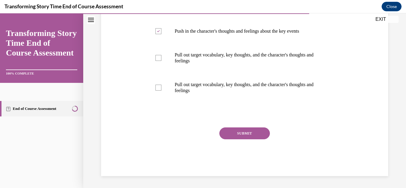
click at [252, 137] on button "SUBMIT" at bounding box center [245, 134] width 51 height 12
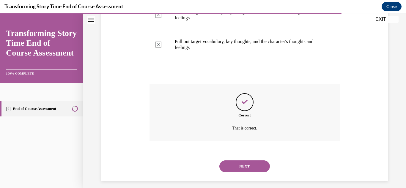
scroll to position [273, 0]
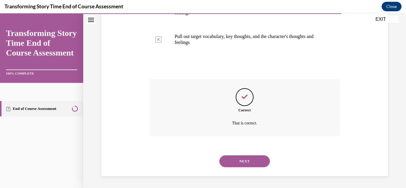
click at [254, 167] on button "NEXT" at bounding box center [245, 162] width 51 height 12
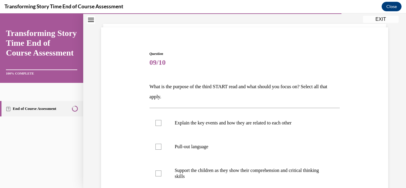
scroll to position [61, 0]
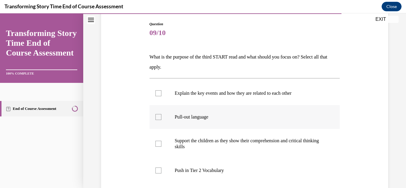
click at [198, 122] on label "Pull-out language" at bounding box center [245, 117] width 191 height 24
click at [162, 120] on input "Pull-out language" at bounding box center [159, 117] width 6 height 6
checkbox input "true"
click at [198, 151] on label "Support the children as they show their comprehension and critical thinking ski…" at bounding box center [245, 144] width 191 height 30
click at [162, 147] on input "Support the children as they show their comprehension and critical thinking ski…" at bounding box center [159, 144] width 6 height 6
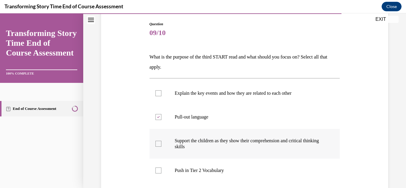
checkbox input "true"
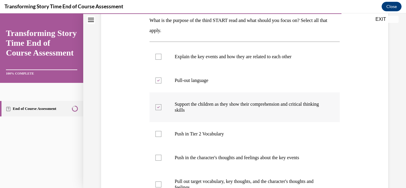
scroll to position [195, 0]
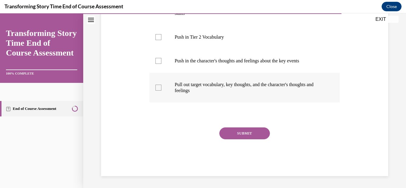
click at [238, 86] on p "Pull out target vocabulary, key thoughts, and the character's thoughts and feel…" at bounding box center [250, 88] width 151 height 12
click at [162, 86] on input "Pull out target vocabulary, key thoughts, and the character's thoughts and feel…" at bounding box center [159, 88] width 6 height 6
checkbox input "true"
click at [245, 139] on button "SUBMIT" at bounding box center [245, 134] width 51 height 12
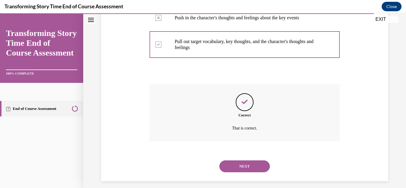
scroll to position [243, 0]
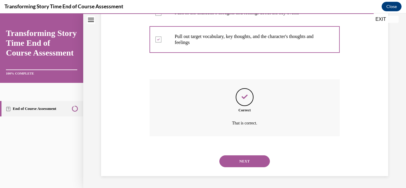
click at [251, 164] on button "NEXT" at bounding box center [245, 162] width 51 height 12
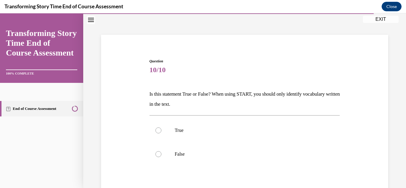
scroll to position [66, 0]
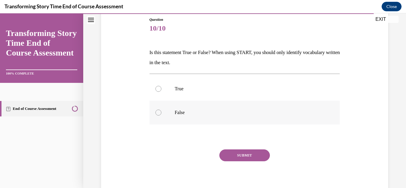
click at [189, 114] on p "False" at bounding box center [250, 113] width 151 height 6
click at [162, 114] on input "False" at bounding box center [159, 113] width 6 height 6
radio input "true"
click at [247, 159] on button "SUBMIT" at bounding box center [245, 156] width 51 height 12
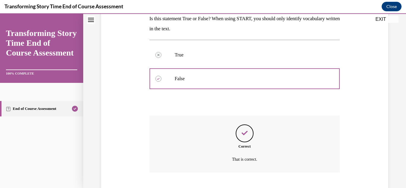
scroll to position [136, 0]
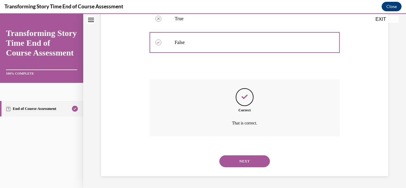
click at [253, 160] on button "NEXT" at bounding box center [245, 162] width 51 height 12
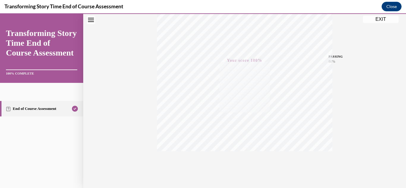
scroll to position [130, 0]
click at [381, 23] on button "EXIT" at bounding box center [381, 19] width 36 height 7
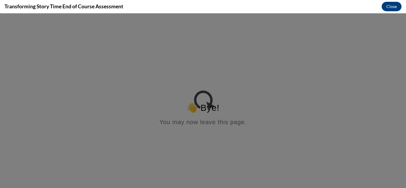
scroll to position [0, 0]
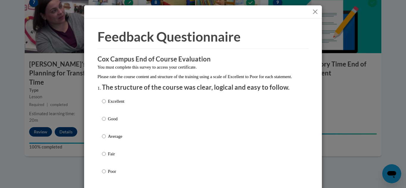
click at [121, 105] on p "Excellent" at bounding box center [116, 101] width 16 height 7
click at [106, 105] on input "Excellent" at bounding box center [104, 101] width 4 height 7
radio input "true"
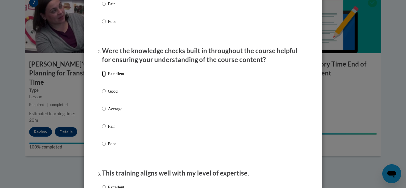
click at [105, 77] on input "Excellent" at bounding box center [104, 73] width 4 height 7
radio input "true"
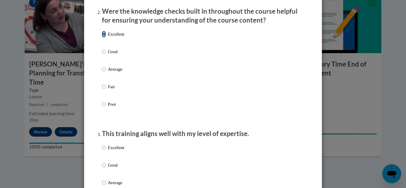
scroll to position [211, 0]
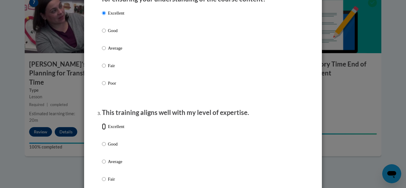
click at [104, 130] on input "Excellent" at bounding box center [104, 126] width 4 height 7
radio input "true"
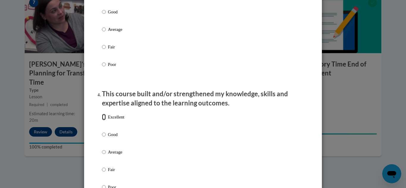
click at [104, 120] on input "Excellent" at bounding box center [104, 117] width 4 height 7
radio input "true"
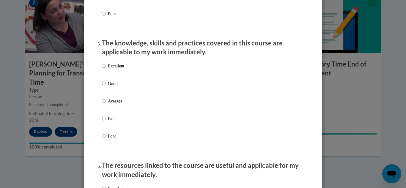
scroll to position [518, 0]
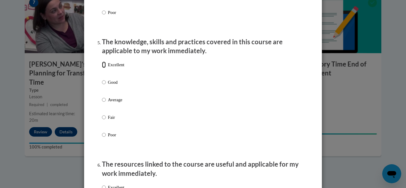
click at [105, 68] on input "Excellent" at bounding box center [104, 65] width 4 height 7
radio input "true"
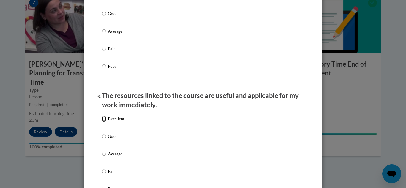
click at [106, 122] on input "Excellent" at bounding box center [104, 119] width 4 height 7
radio input "true"
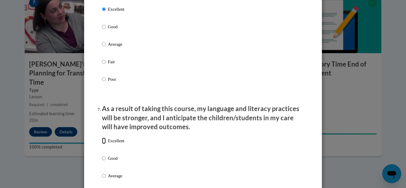
click at [103, 144] on input "Excellent" at bounding box center [104, 141] width 4 height 7
radio input "true"
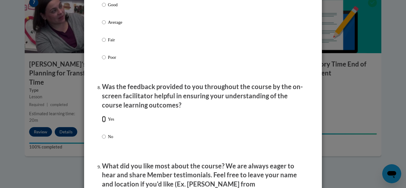
click at [104, 123] on input "Yes" at bounding box center [104, 119] width 4 height 7
radio input "true"
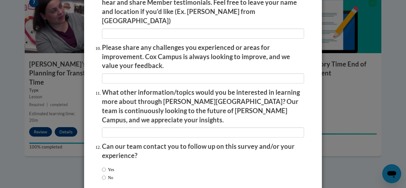
scroll to position [1048, 0]
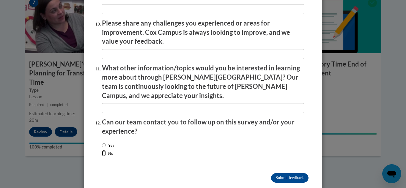
click at [103, 150] on input "No" at bounding box center [104, 153] width 4 height 7
radio input "true"
click at [103, 142] on input "Yes" at bounding box center [104, 145] width 4 height 7
radio input "true"
click at [289, 173] on input "Submit feedback" at bounding box center [289, 178] width 37 height 10
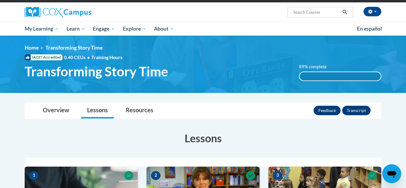
scroll to position [43, 0]
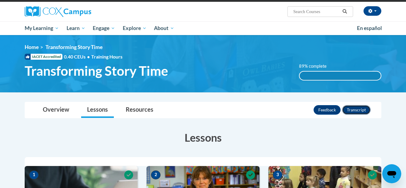
click at [358, 110] on button "Transcript" at bounding box center [356, 110] width 29 height 10
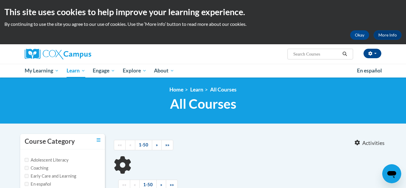
type input "course 3"
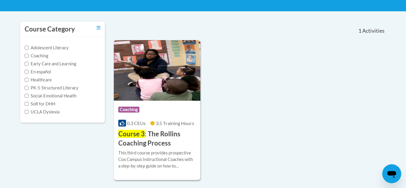
scroll to position [139, 0]
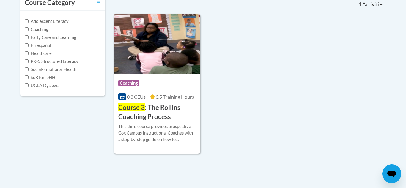
click at [159, 118] on h3 "Course 3 : The Rollins Coaching Process" at bounding box center [157, 112] width 78 height 18
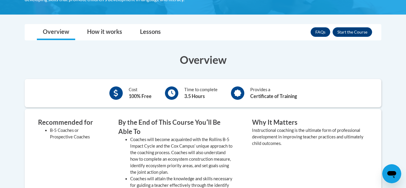
scroll to position [160, 0]
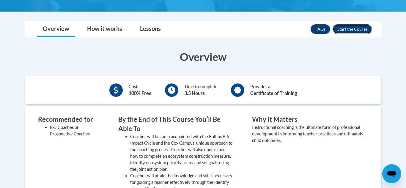
click at [348, 33] on button "Enroll" at bounding box center [353, 29] width 40 height 10
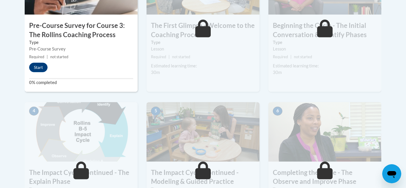
scroll to position [252, 0]
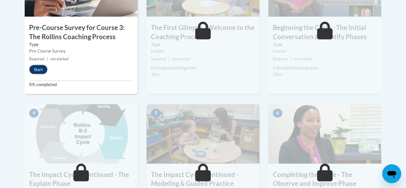
click at [40, 72] on button "Start" at bounding box center [38, 70] width 18 height 10
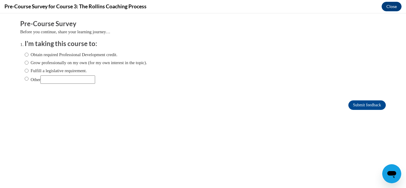
scroll to position [0, 0]
click at [109, 53] on label "Obtain required Professional Development credit." at bounding box center [71, 54] width 93 height 7
click at [29, 53] on input "Obtain required Professional Development credit." at bounding box center [27, 54] width 4 height 7
radio input "true"
click at [364, 108] on input "Submit feedback" at bounding box center [367, 106] width 37 height 10
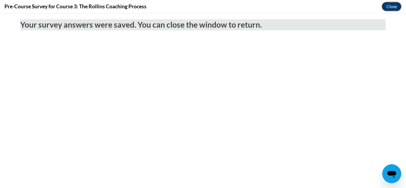
click at [392, 6] on button "Close" at bounding box center [392, 7] width 20 height 10
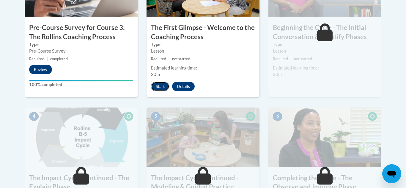
click at [158, 89] on button "Start" at bounding box center [160, 87] width 18 height 10
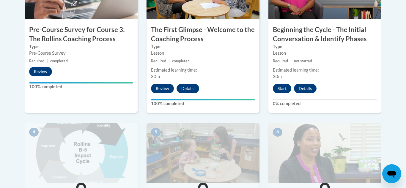
scroll to position [250, 0]
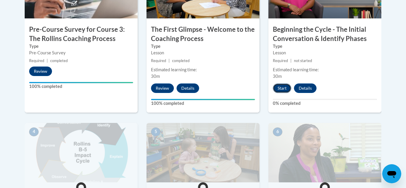
click at [283, 87] on button "Start" at bounding box center [282, 89] width 18 height 10
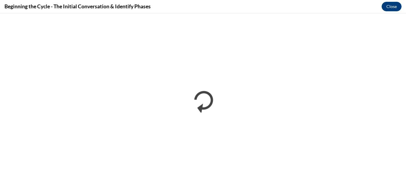
scroll to position [0, 0]
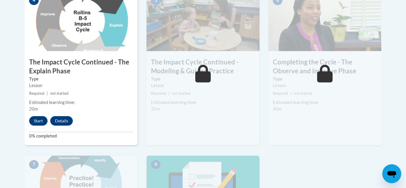
scroll to position [383, 0]
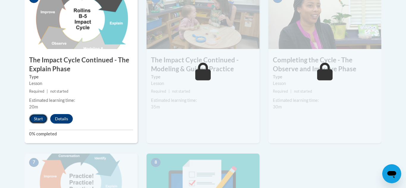
click at [38, 121] on button "Start" at bounding box center [38, 119] width 18 height 10
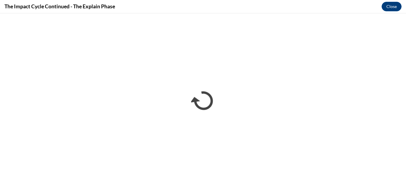
scroll to position [0, 0]
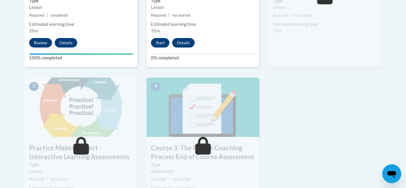
scroll to position [462, 0]
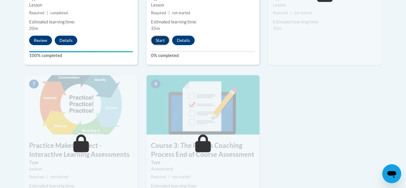
click at [158, 43] on button "Start" at bounding box center [160, 41] width 18 height 10
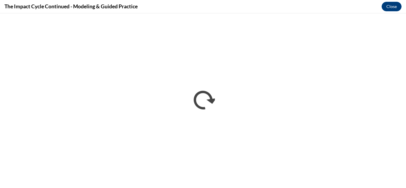
scroll to position [0, 0]
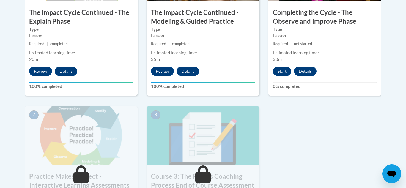
scroll to position [433, 0]
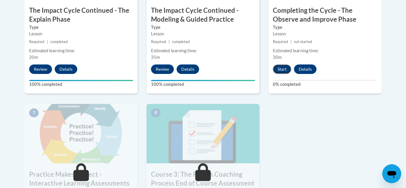
click at [281, 72] on button "Start" at bounding box center [282, 70] width 18 height 10
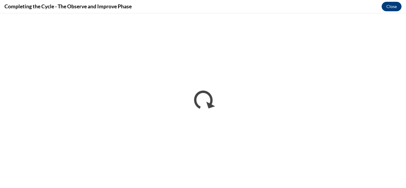
scroll to position [0, 0]
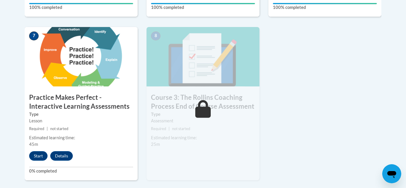
scroll to position [523, 0]
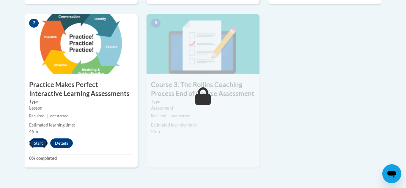
click at [33, 146] on button "Start" at bounding box center [38, 144] width 18 height 10
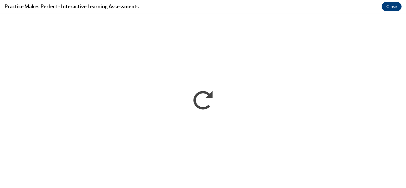
scroll to position [0, 0]
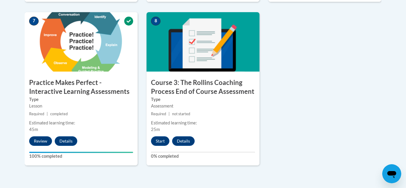
scroll to position [533, 0]
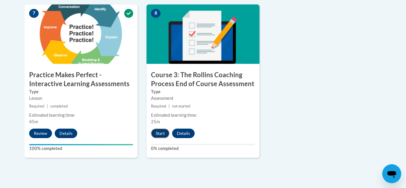
click at [158, 138] on button "Start" at bounding box center [160, 134] width 18 height 10
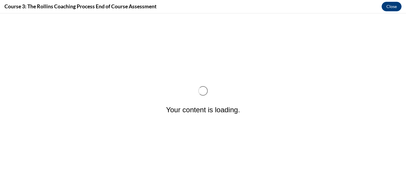
scroll to position [0, 0]
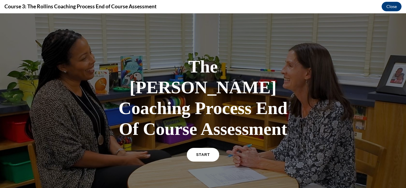
click at [206, 148] on link "START" at bounding box center [203, 155] width 32 height 14
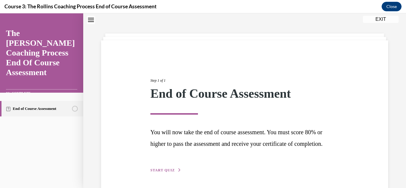
scroll to position [51, 0]
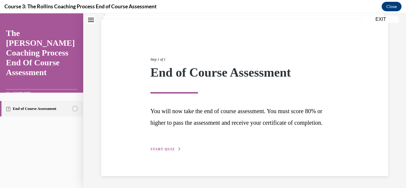
click at [158, 148] on span "START QUIZ" at bounding box center [163, 149] width 24 height 4
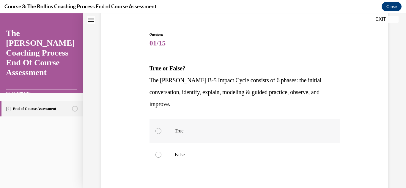
click at [155, 119] on label "True" at bounding box center [245, 131] width 191 height 24
click at [156, 128] on input "True" at bounding box center [159, 131] width 6 height 6
radio input "true"
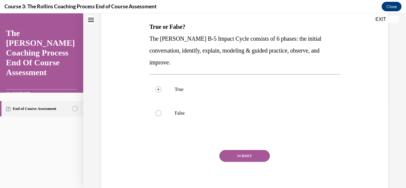
click at [235, 150] on button "SUBMIT" at bounding box center [245, 156] width 51 height 12
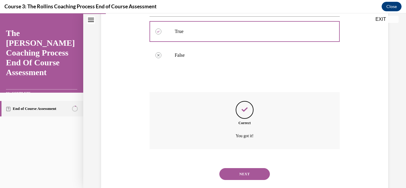
scroll to position [151, 0]
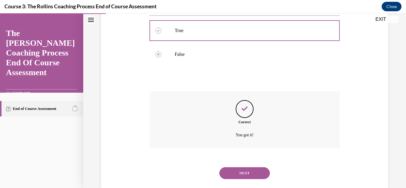
click at [231, 167] on button "NEXT" at bounding box center [245, 173] width 51 height 12
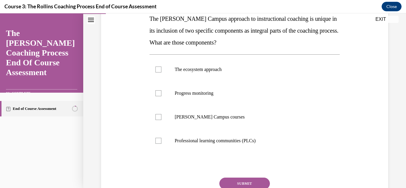
scroll to position [95, 0]
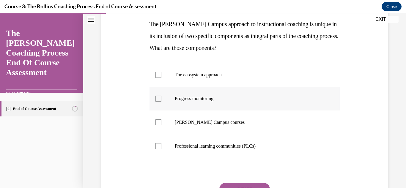
click at [153, 93] on label "Progress monitoring" at bounding box center [245, 99] width 191 height 24
click at [156, 96] on input "Progress monitoring" at bounding box center [159, 99] width 6 height 6
checkbox input "true"
click at [156, 129] on label "[PERSON_NAME] Campus courses" at bounding box center [245, 123] width 191 height 24
click at [156, 126] on input "[PERSON_NAME] Campus courses" at bounding box center [159, 123] width 6 height 6
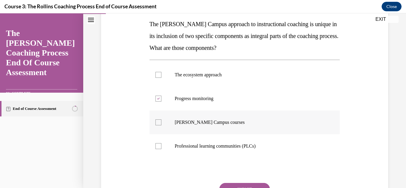
checkbox input "true"
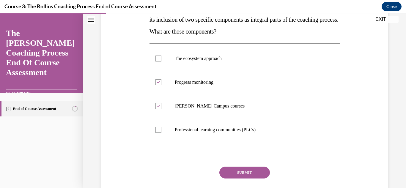
click at [224, 178] on button "SUBMIT" at bounding box center [245, 173] width 51 height 12
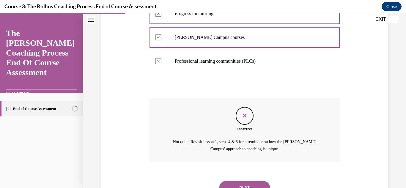
scroll to position [206, 0]
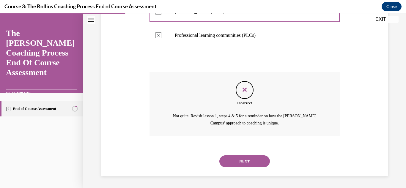
click at [231, 158] on button "NEXT" at bounding box center [245, 162] width 51 height 12
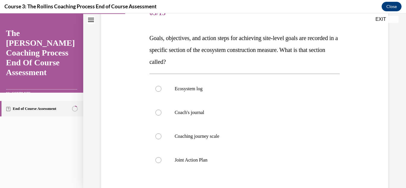
scroll to position [82, 0]
click at [158, 162] on div at bounding box center [159, 160] width 6 height 6
click at [158, 162] on input "Joint Action Plan" at bounding box center [159, 160] width 6 height 6
radio input "true"
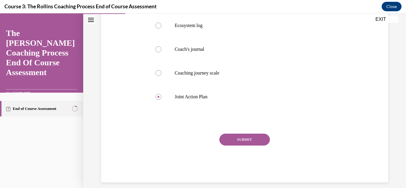
click at [231, 144] on button "SUBMIT" at bounding box center [245, 140] width 51 height 12
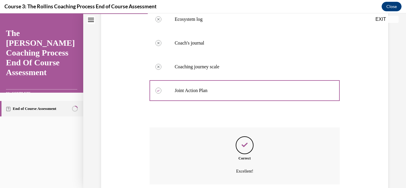
scroll to position [199, 0]
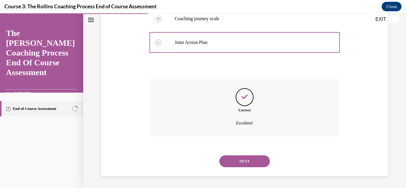
click at [222, 164] on button "NEXT" at bounding box center [245, 162] width 51 height 12
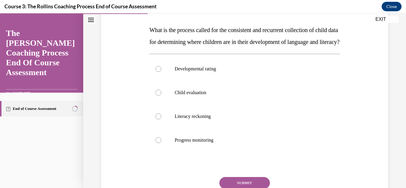
scroll to position [91, 0]
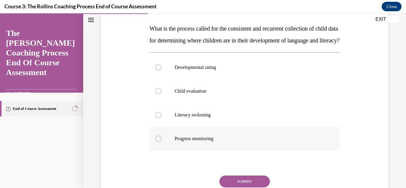
click at [158, 142] on div at bounding box center [159, 139] width 6 height 6
click at [158, 142] on input "Progress monitoring" at bounding box center [159, 139] width 6 height 6
radio input "true"
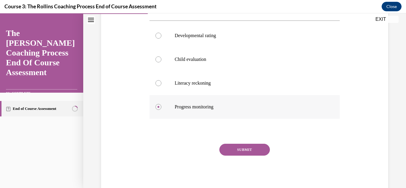
scroll to position [145, 0]
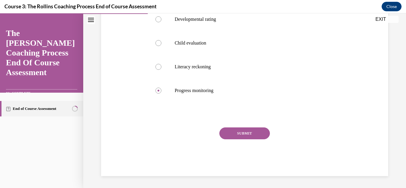
click at [229, 137] on button "SUBMIT" at bounding box center [245, 134] width 51 height 12
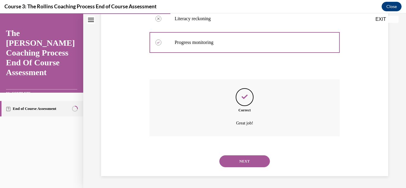
scroll to position [199, 0]
click at [226, 161] on button "NEXT" at bounding box center [245, 162] width 51 height 12
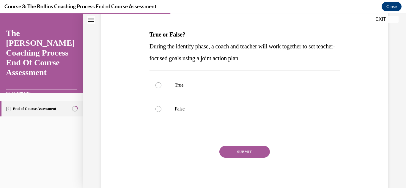
scroll to position [85, 0]
click at [153, 115] on label "False" at bounding box center [245, 109] width 191 height 24
click at [156, 112] on input "False" at bounding box center [159, 109] width 6 height 6
radio input "true"
click at [239, 154] on button "SUBMIT" at bounding box center [245, 152] width 51 height 12
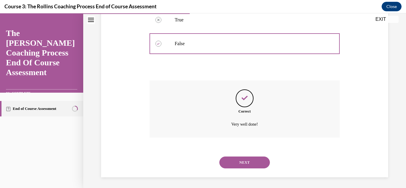
scroll to position [151, 0]
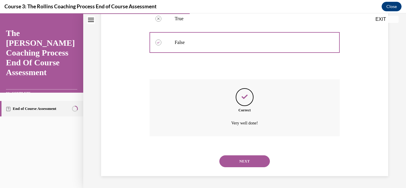
click at [228, 165] on button "NEXT" at bounding box center [245, 162] width 51 height 12
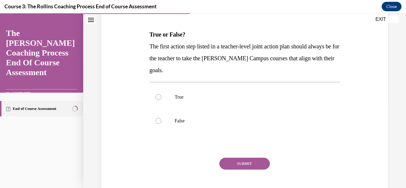
scroll to position [86, 0]
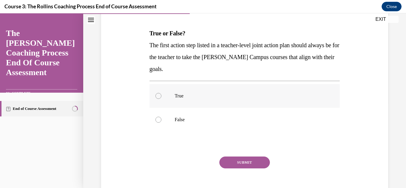
click at [161, 96] on div at bounding box center [159, 96] width 6 height 6
click at [161, 96] on input "True" at bounding box center [159, 96] width 6 height 6
radio input "true"
click at [247, 168] on button "SUBMIT" at bounding box center [245, 163] width 51 height 12
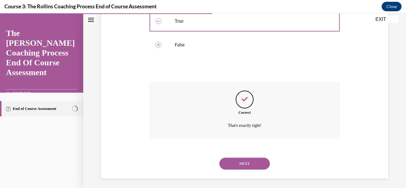
scroll to position [163, 0]
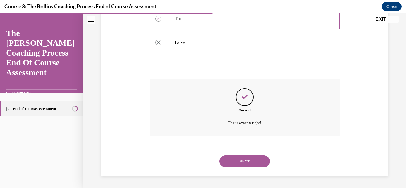
click at [235, 167] on button "NEXT" at bounding box center [245, 162] width 51 height 12
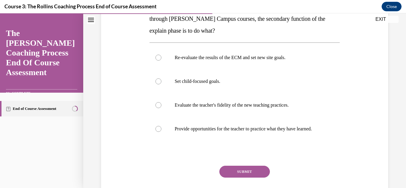
scroll to position [113, 0]
click at [160, 137] on label "Provide opportunities for the teacher to practice what they have learned." at bounding box center [245, 129] width 191 height 24
click at [160, 132] on input "Provide opportunities for the teacher to practice what they have learned." at bounding box center [159, 129] width 6 height 6
radio input "true"
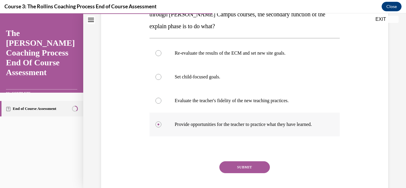
scroll to position [120, 0]
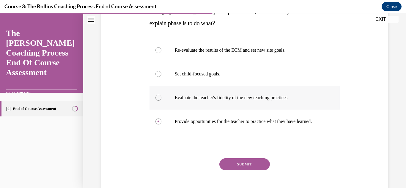
click at [161, 95] on label "Evaluate the teacher's fidelity of the new teaching practices." at bounding box center [245, 98] width 191 height 24
click at [161, 95] on input "Evaluate the teacher's fidelity of the new teaching practices." at bounding box center [159, 98] width 6 height 6
radio input "true"
click at [165, 69] on label "Set child-focused goals." at bounding box center [245, 74] width 191 height 24
click at [162, 71] on input "Set child-focused goals." at bounding box center [159, 74] width 6 height 6
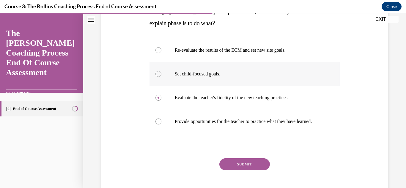
radio input "true"
click at [230, 170] on button "SUBMIT" at bounding box center [245, 165] width 51 height 12
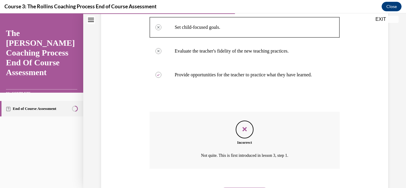
scroll to position [205, 0]
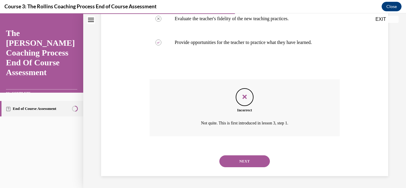
click at [238, 162] on button "NEXT" at bounding box center [245, 162] width 51 height 12
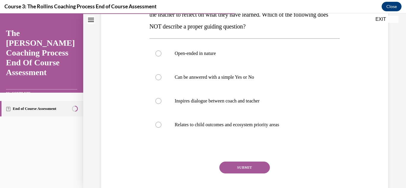
scroll to position [117, 0]
click at [159, 82] on label "Can be answered with a simple Yes or No" at bounding box center [245, 77] width 191 height 24
click at [159, 80] on input "Can be answered with a simple Yes or No" at bounding box center [159, 77] width 6 height 6
radio input "true"
click at [238, 172] on button "SUBMIT" at bounding box center [245, 168] width 51 height 12
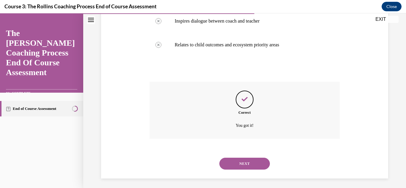
scroll to position [199, 0]
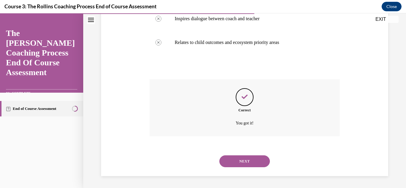
click at [234, 162] on button "NEXT" at bounding box center [245, 162] width 51 height 12
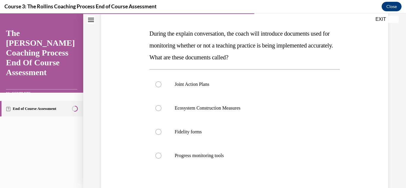
scroll to position [87, 0]
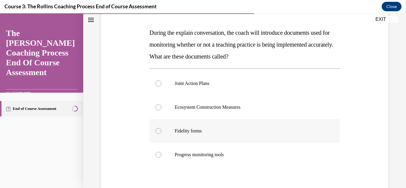
click at [161, 131] on div at bounding box center [159, 131] width 6 height 6
click at [161, 131] on input "Fidelity forms" at bounding box center [159, 131] width 6 height 6
radio input "true"
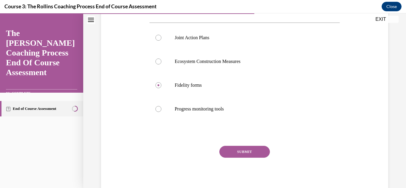
click at [239, 153] on button "SUBMIT" at bounding box center [245, 152] width 51 height 12
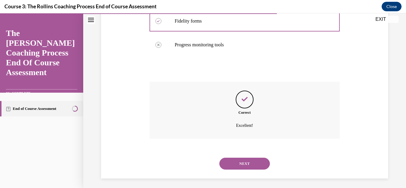
scroll to position [199, 0]
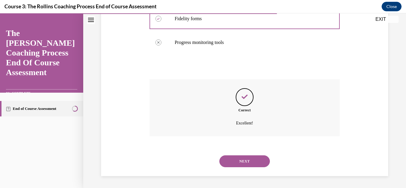
click at [232, 166] on button "NEXT" at bounding box center [245, 162] width 51 height 12
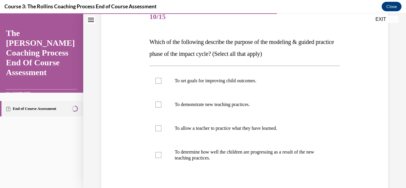
scroll to position [82, 0]
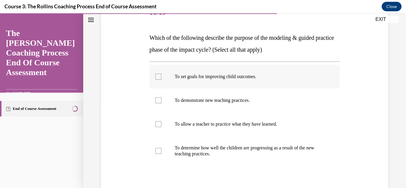
click at [158, 78] on div at bounding box center [159, 77] width 6 height 6
click at [158, 78] on input "To set goals for improving child outcomes." at bounding box center [159, 77] width 6 height 6
checkbox input "true"
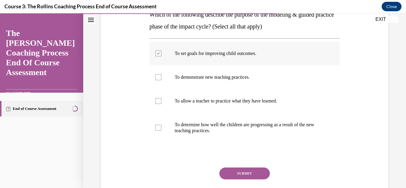
scroll to position [105, 0]
click at [151, 81] on label "To demonstrate new teaching practices." at bounding box center [245, 77] width 191 height 24
click at [156, 80] on input "To demonstrate new teaching practices." at bounding box center [159, 77] width 6 height 6
checkbox input "true"
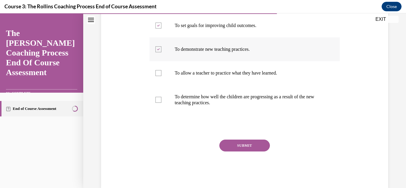
scroll to position [134, 0]
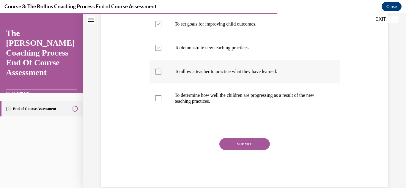
click at [154, 76] on label "To allow a teacher to practice what they have learned." at bounding box center [245, 72] width 191 height 24
click at [156, 75] on input "To allow a teacher to practice what they have learned." at bounding box center [159, 72] width 6 height 6
checkbox input "true"
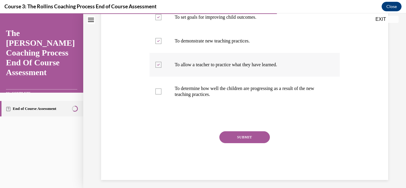
scroll to position [145, 0]
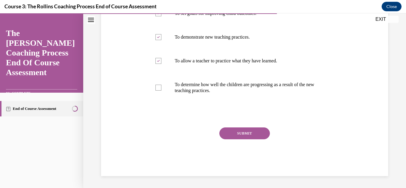
click at [226, 137] on button "SUBMIT" at bounding box center [245, 134] width 51 height 12
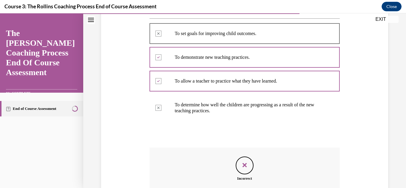
scroll to position [193, 0]
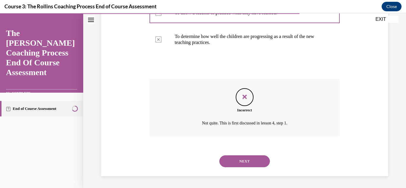
click at [239, 166] on button "NEXT" at bounding box center [245, 162] width 51 height 12
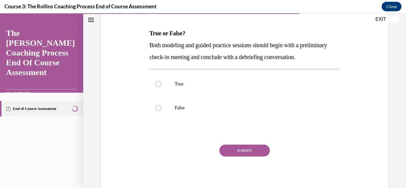
scroll to position [88, 0]
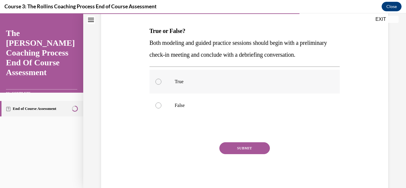
click at [152, 86] on label "True" at bounding box center [245, 82] width 191 height 24
click at [156, 85] on input "True" at bounding box center [159, 82] width 6 height 6
radio input "true"
click at [235, 152] on button "SUBMIT" at bounding box center [245, 148] width 51 height 12
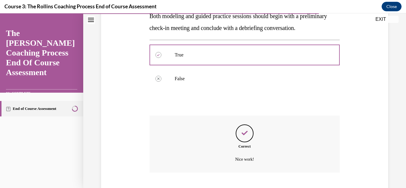
scroll to position [151, 0]
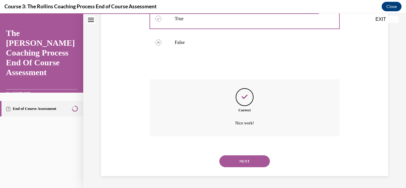
click at [238, 166] on button "NEXT" at bounding box center [245, 162] width 51 height 12
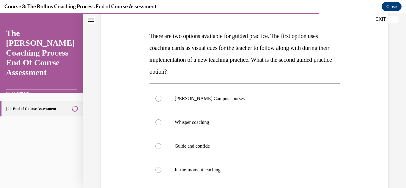
scroll to position [84, 0]
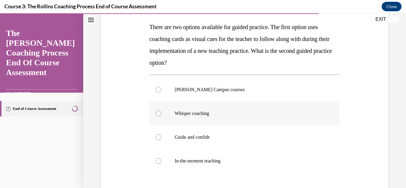
click at [157, 116] on div at bounding box center [159, 114] width 6 height 6
click at [157, 116] on input "Whisper coaching" at bounding box center [159, 114] width 6 height 6
radio input "true"
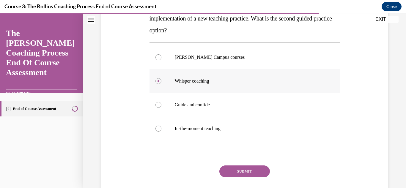
scroll to position [163, 0]
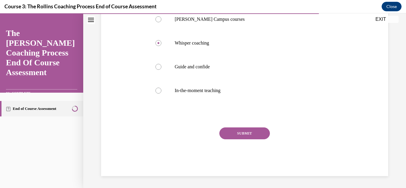
click at [237, 135] on button "SUBMIT" at bounding box center [245, 134] width 51 height 12
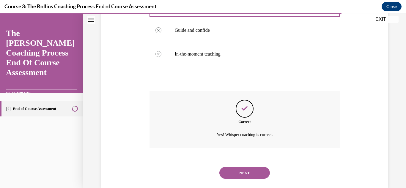
scroll to position [211, 0]
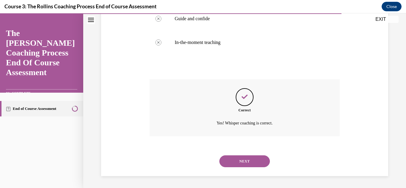
click at [242, 158] on button "NEXT" at bounding box center [245, 162] width 51 height 12
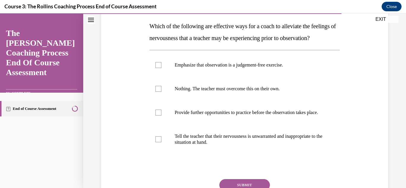
scroll to position [94, 0]
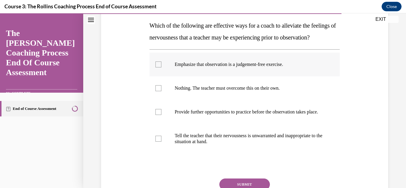
click at [158, 68] on div at bounding box center [159, 65] width 6 height 6
click at [158, 68] on input "Emphasize that observation is a judgement-free exercise." at bounding box center [159, 65] width 6 height 6
checkbox input "true"
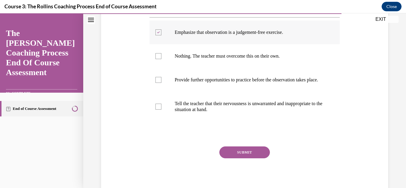
scroll to position [127, 0]
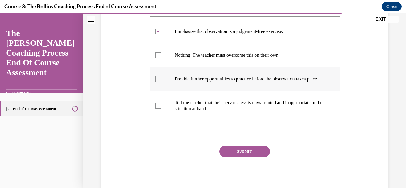
click at [156, 82] on div at bounding box center [159, 79] width 6 height 6
click at [156, 82] on input "Provide further opportunities to practice before the observation takes place." at bounding box center [159, 79] width 6 height 6
checkbox input "true"
click at [158, 121] on label "Tell the teacher that their nervousness is unwarranted and inappropriate to the…" at bounding box center [245, 106] width 191 height 30
click at [158, 109] on input "Tell the teacher that their nervousness is unwarranted and inappropriate to the…" at bounding box center [159, 106] width 6 height 6
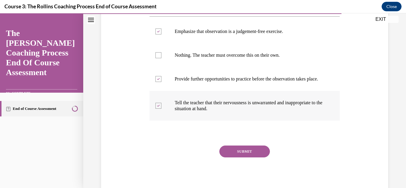
click at [151, 121] on label "Tell the teacher that their nervousness is unwarranted and inappropriate to the…" at bounding box center [245, 106] width 191 height 30
click at [156, 109] on input "Tell the teacher that their nervousness is unwarranted and inappropriate to the…" at bounding box center [159, 106] width 6 height 6
checkbox input "false"
click at [245, 158] on button "SUBMIT" at bounding box center [245, 152] width 51 height 12
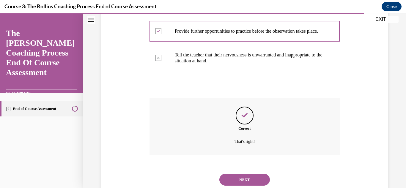
scroll to position [211, 0]
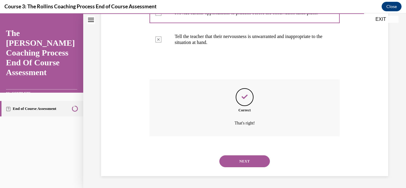
click at [234, 172] on div "NEXT" at bounding box center [245, 162] width 191 height 24
click at [233, 164] on button "NEXT" at bounding box center [245, 162] width 51 height 12
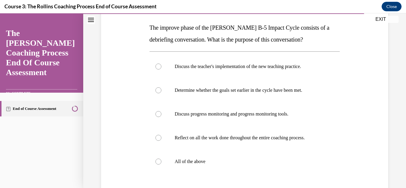
scroll to position [91, 0]
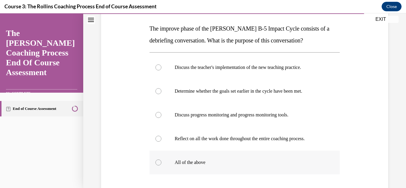
click at [161, 168] on label "All of the above" at bounding box center [245, 163] width 191 height 24
click at [161, 166] on input "All of the above" at bounding box center [159, 163] width 6 height 6
radio input "true"
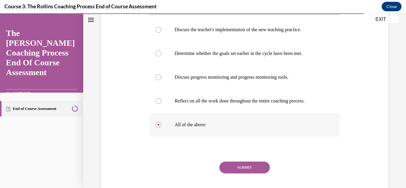
scroll to position [129, 0]
click at [229, 172] on button "SUBMIT" at bounding box center [245, 167] width 51 height 12
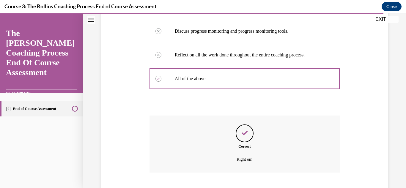
scroll to position [211, 0]
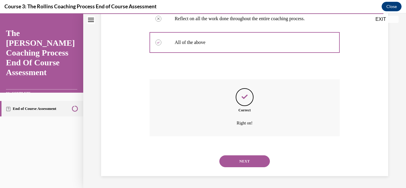
click at [232, 167] on button "NEXT" at bounding box center [245, 162] width 51 height 12
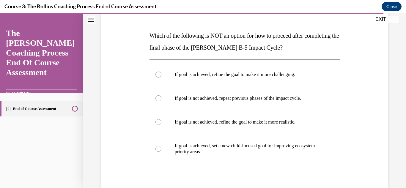
scroll to position [88, 0]
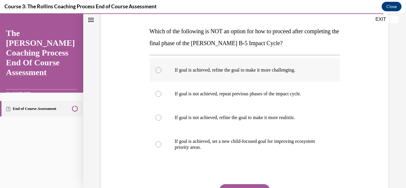
click at [158, 69] on div at bounding box center [159, 70] width 6 height 6
click at [158, 69] on input "If goal is achieved, refine the goal to make it more challenging." at bounding box center [159, 70] width 6 height 6
radio input "true"
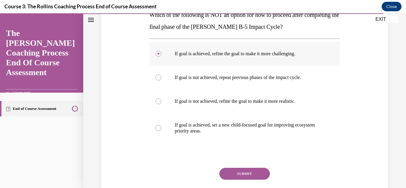
scroll to position [105, 0]
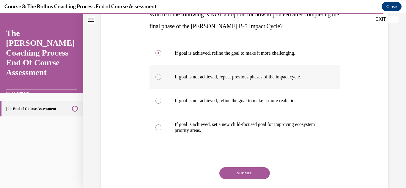
click at [154, 82] on label "If goal is not achieved, repeat previous phases of the impact cycle." at bounding box center [245, 77] width 191 height 24
click at [156, 80] on input "If goal is not achieved, repeat previous phases of the impact cycle." at bounding box center [159, 77] width 6 height 6
radio input "true"
click at [236, 178] on button "SUBMIT" at bounding box center [245, 173] width 51 height 12
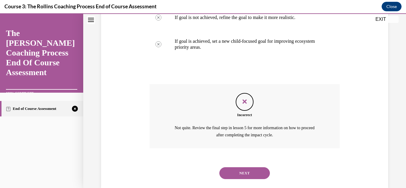
scroll to position [189, 0]
click at [240, 173] on button "NEXT" at bounding box center [245, 173] width 51 height 12
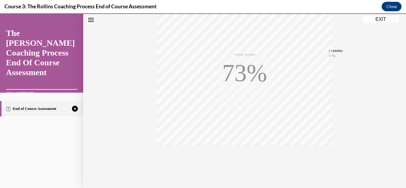
scroll to position [130, 0]
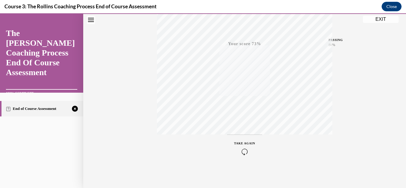
click at [243, 151] on icon "button" at bounding box center [244, 152] width 21 height 7
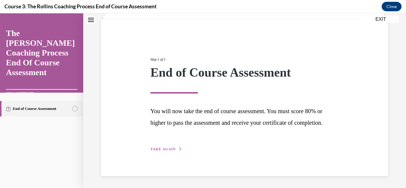
scroll to position [51, 0]
click at [165, 151] on span "TAKE AGAIN" at bounding box center [163, 149] width 25 height 4
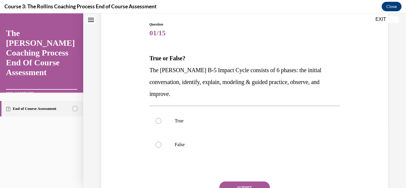
scroll to position [69, 0]
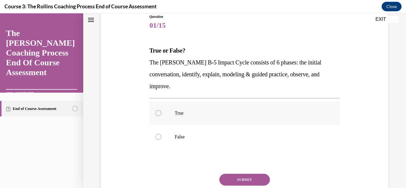
click at [158, 110] on div at bounding box center [159, 113] width 6 height 6
click at [158, 110] on input "True" at bounding box center [159, 113] width 6 height 6
radio input "true"
click at [235, 174] on button "SUBMIT" at bounding box center [245, 180] width 51 height 12
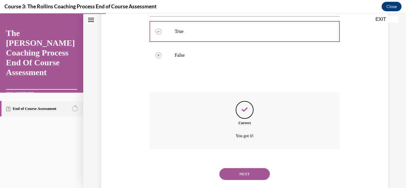
scroll to position [151, 0]
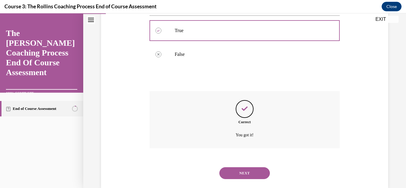
click at [235, 167] on button "NEXT" at bounding box center [245, 173] width 51 height 12
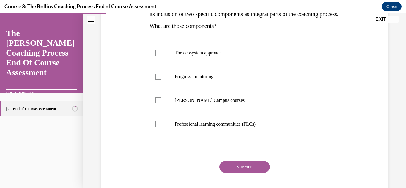
scroll to position [123, 0]
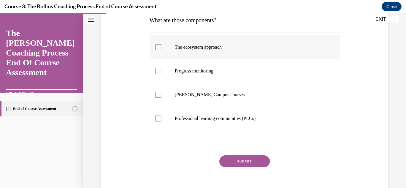
click at [155, 55] on label "The ecosystem approach" at bounding box center [245, 47] width 191 height 24
click at [156, 50] on input "The ecosystem approach" at bounding box center [159, 47] width 6 height 6
checkbox input "true"
click at [158, 97] on div at bounding box center [159, 95] width 6 height 6
click at [158, 97] on input "[PERSON_NAME] Campus courses" at bounding box center [159, 95] width 6 height 6
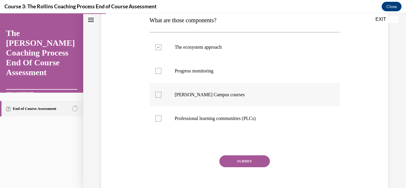
checkbox input "true"
click at [234, 165] on button "SUBMIT" at bounding box center [245, 162] width 51 height 12
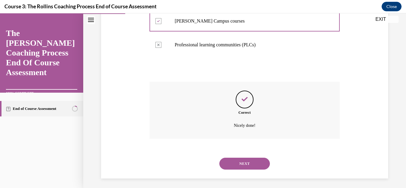
scroll to position [199, 0]
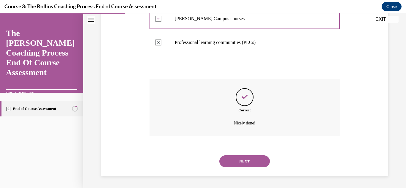
click at [236, 164] on button "NEXT" at bounding box center [245, 162] width 51 height 12
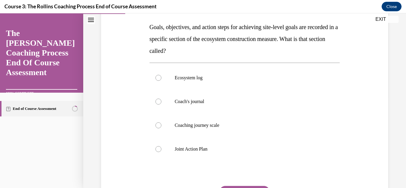
scroll to position [99, 0]
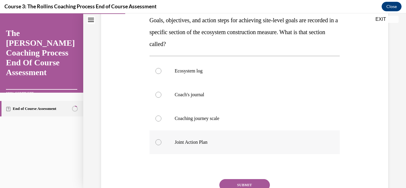
click at [154, 147] on label "Joint Action Plan" at bounding box center [245, 143] width 191 height 24
click at [156, 145] on input "Joint Action Plan" at bounding box center [159, 143] width 6 height 6
radio input "true"
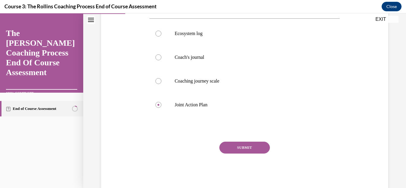
click at [234, 151] on button "SUBMIT" at bounding box center [245, 148] width 51 height 12
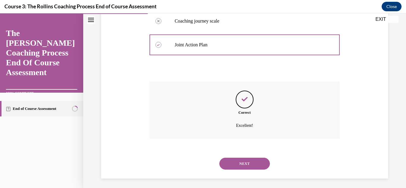
scroll to position [199, 0]
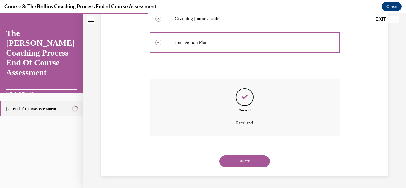
click at [232, 166] on button "NEXT" at bounding box center [245, 162] width 51 height 12
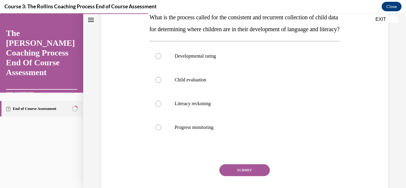
scroll to position [113, 0]
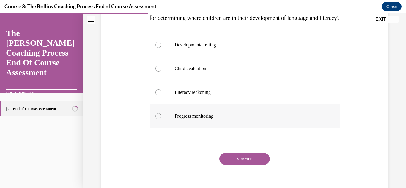
click at [155, 128] on label "Progress monitoring" at bounding box center [245, 116] width 191 height 24
click at [156, 119] on input "Progress monitoring" at bounding box center [159, 116] width 6 height 6
radio input "true"
click at [236, 165] on button "SUBMIT" at bounding box center [245, 159] width 51 height 12
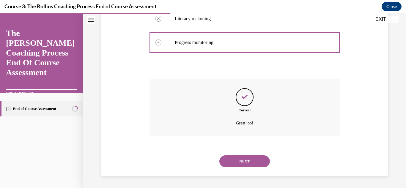
scroll to position [199, 0]
click at [232, 164] on button "NEXT" at bounding box center [245, 162] width 51 height 12
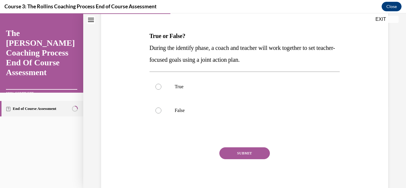
scroll to position [84, 0]
click at [156, 82] on label "True" at bounding box center [245, 87] width 191 height 24
click at [156, 84] on input "True" at bounding box center [159, 87] width 6 height 6
radio input "true"
click at [228, 155] on button "SUBMIT" at bounding box center [245, 153] width 51 height 12
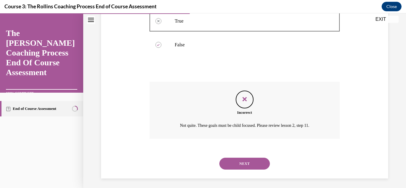
scroll to position [151, 0]
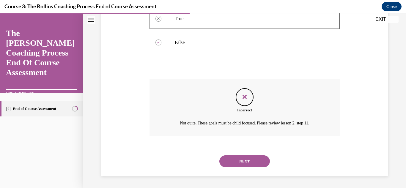
click at [228, 166] on button "NEXT" at bounding box center [245, 162] width 51 height 12
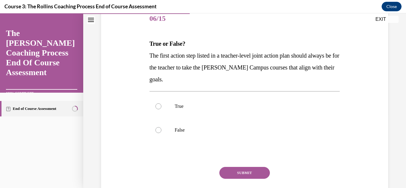
scroll to position [76, 0]
click at [155, 104] on label "True" at bounding box center [245, 106] width 191 height 24
click at [156, 104] on input "True" at bounding box center [159, 106] width 6 height 6
radio input "true"
click at [235, 178] on button "SUBMIT" at bounding box center [245, 173] width 51 height 12
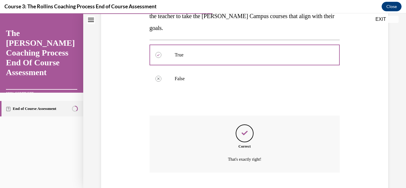
scroll to position [163, 0]
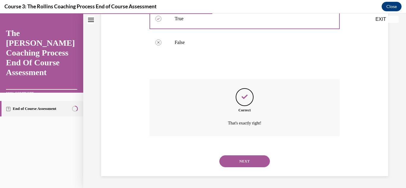
click at [240, 163] on button "NEXT" at bounding box center [245, 162] width 51 height 12
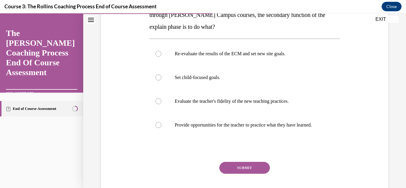
scroll to position [119, 0]
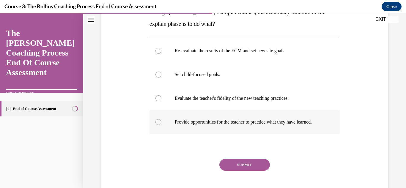
click at [164, 125] on label "Provide opportunities for the teacher to practice what they have learned." at bounding box center [245, 122] width 191 height 24
click at [162, 125] on input "Provide opportunities for the teacher to practice what they have learned." at bounding box center [159, 122] width 6 height 6
radio input "true"
click at [233, 171] on button "SUBMIT" at bounding box center [245, 165] width 51 height 12
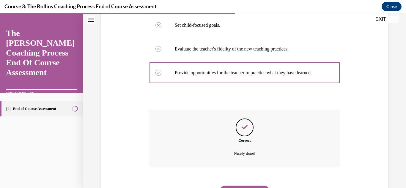
scroll to position [205, 0]
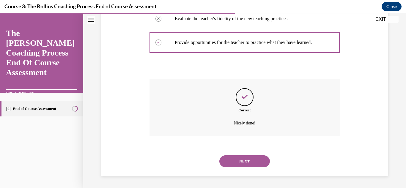
click at [233, 164] on button "NEXT" at bounding box center [245, 162] width 51 height 12
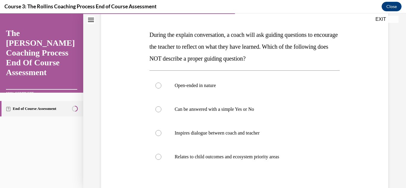
scroll to position [85, 0]
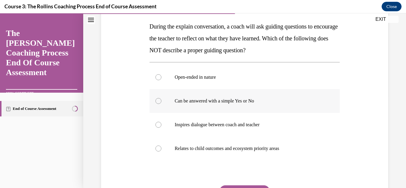
click at [156, 103] on label "Can be answered with a simple Yes or No" at bounding box center [245, 101] width 191 height 24
click at [156, 103] on input "Can be answered with a simple Yes or No" at bounding box center [159, 101] width 6 height 6
radio input "true"
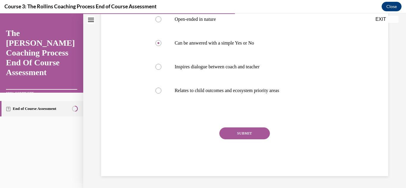
click at [237, 135] on button "SUBMIT" at bounding box center [245, 134] width 51 height 12
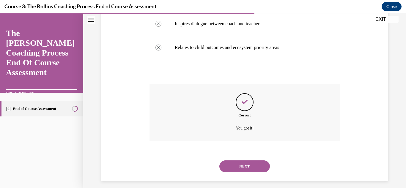
scroll to position [199, 0]
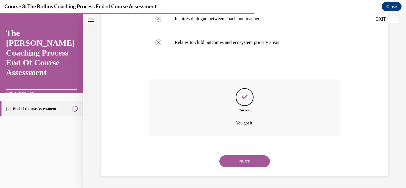
click at [231, 167] on button "NEXT" at bounding box center [245, 162] width 51 height 12
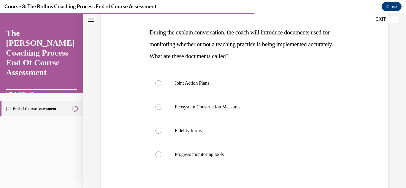
scroll to position [88, 0]
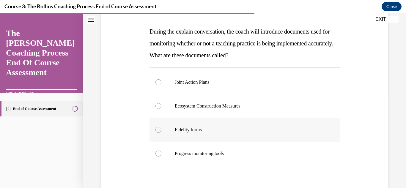
click at [156, 132] on label "Fidelity forms" at bounding box center [245, 130] width 191 height 24
click at [156, 132] on input "Fidelity forms" at bounding box center [159, 130] width 6 height 6
radio input "true"
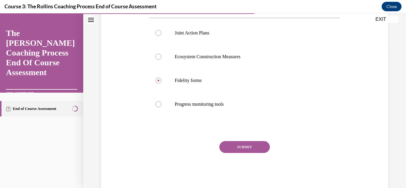
click at [229, 151] on button "SUBMIT" at bounding box center [245, 147] width 51 height 12
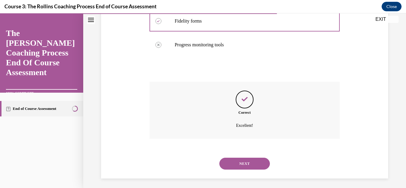
scroll to position [199, 0]
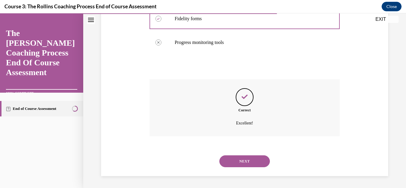
click at [229, 164] on button "NEXT" at bounding box center [245, 162] width 51 height 12
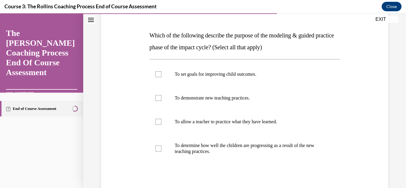
scroll to position [86, 0]
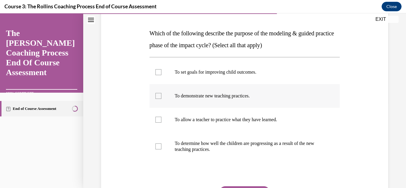
click at [153, 95] on label "To demonstrate new teaching practices." at bounding box center [245, 96] width 191 height 24
click at [156, 95] on input "To demonstrate new teaching practices." at bounding box center [159, 96] width 6 height 6
checkbox input "true"
click at [157, 121] on div at bounding box center [159, 120] width 6 height 6
click at [157, 121] on input "To allow a teacher to practice what they have learned." at bounding box center [159, 120] width 6 height 6
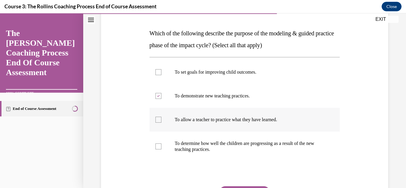
checkbox input "true"
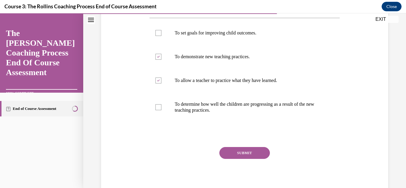
click at [234, 152] on button "SUBMIT" at bounding box center [245, 153] width 51 height 12
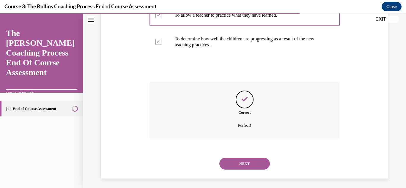
scroll to position [193, 0]
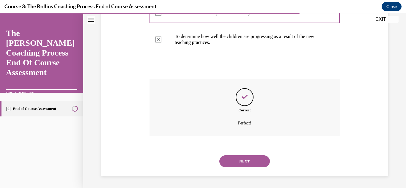
click at [230, 166] on button "NEXT" at bounding box center [245, 162] width 51 height 12
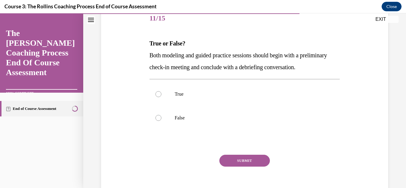
scroll to position [77, 0]
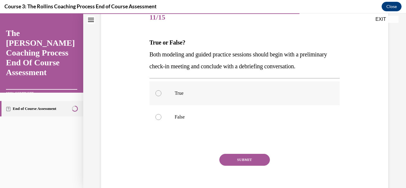
click at [155, 91] on label "True" at bounding box center [245, 94] width 191 height 24
click at [156, 91] on input "True" at bounding box center [159, 93] width 6 height 6
radio input "true"
click at [233, 166] on button "SUBMIT" at bounding box center [245, 160] width 51 height 12
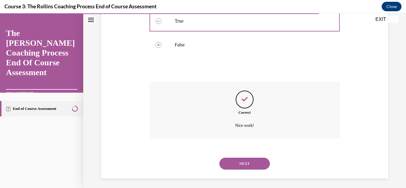
scroll to position [151, 0]
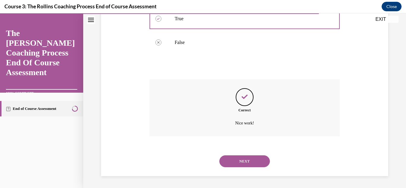
click at [234, 166] on button "NEXT" at bounding box center [245, 162] width 51 height 12
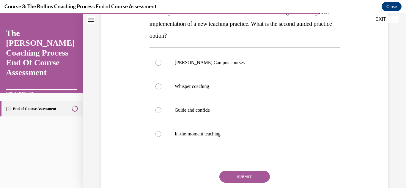
scroll to position [120, 0]
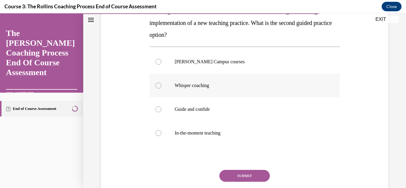
click at [153, 87] on label "Whisper coaching" at bounding box center [245, 86] width 191 height 24
click at [156, 87] on input "Whisper coaching" at bounding box center [159, 86] width 6 height 6
radio input "true"
click at [235, 181] on button "SUBMIT" at bounding box center [245, 176] width 51 height 12
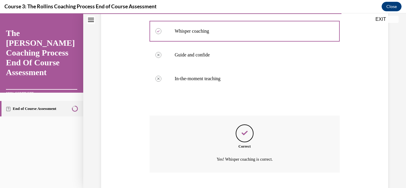
scroll to position [211, 0]
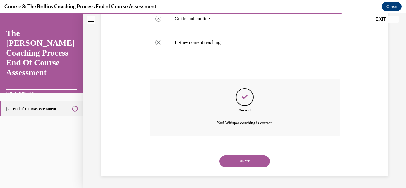
click at [228, 164] on button "NEXT" at bounding box center [245, 162] width 51 height 12
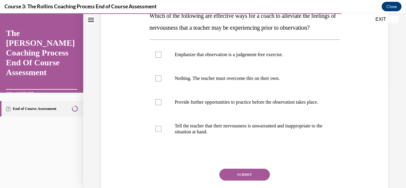
scroll to position [106, 0]
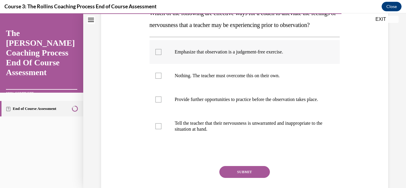
click at [156, 55] on div at bounding box center [159, 52] width 6 height 6
click at [156, 55] on input "Emphasize that observation is a judgement-free exercise." at bounding box center [159, 52] width 6 height 6
checkbox input "true"
click at [160, 111] on label "Provide further opportunities to practice before the observation takes place." at bounding box center [245, 100] width 191 height 24
click at [160, 103] on input "Provide further opportunities to practice before the observation takes place." at bounding box center [159, 100] width 6 height 6
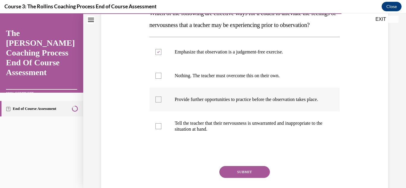
checkbox input "true"
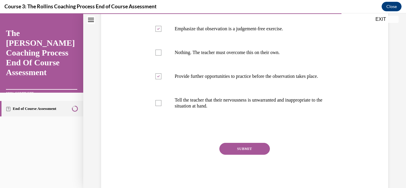
click at [230, 155] on button "SUBMIT" at bounding box center [245, 149] width 51 height 12
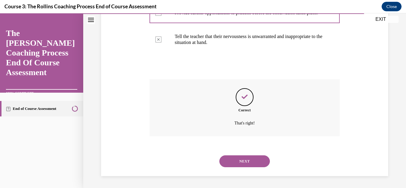
scroll to position [211, 0]
click at [234, 166] on button "NEXT" at bounding box center [245, 162] width 51 height 12
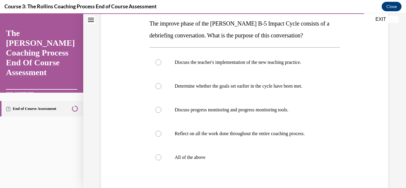
scroll to position [97, 0]
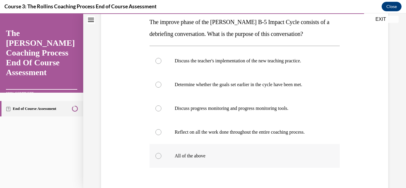
click at [153, 160] on label "All of the above" at bounding box center [245, 156] width 191 height 24
click at [156, 159] on input "All of the above" at bounding box center [159, 156] width 6 height 6
radio input "true"
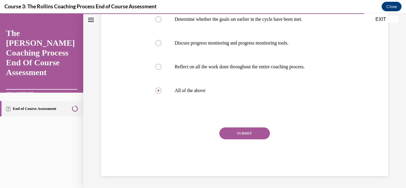
click at [231, 135] on button "SUBMIT" at bounding box center [245, 134] width 51 height 12
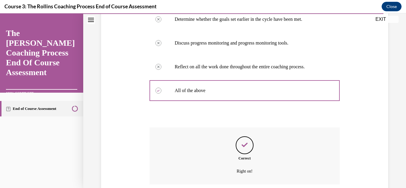
scroll to position [211, 0]
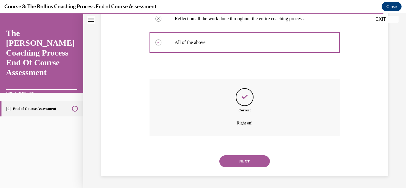
click at [231, 162] on button "NEXT" at bounding box center [245, 162] width 51 height 12
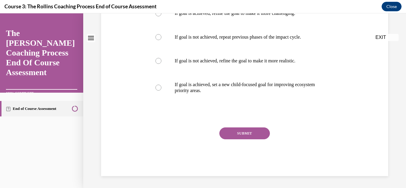
scroll to position [0, 0]
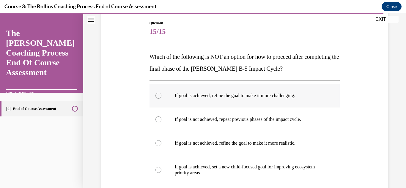
click at [155, 96] on label "If goal is achieved, refine the goal to make it more challenging." at bounding box center [245, 96] width 191 height 24
click at [156, 96] on input "If goal is achieved, refine the goal to make it more challenging." at bounding box center [159, 96] width 6 height 6
radio input "true"
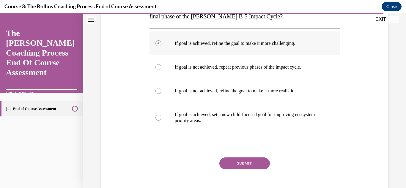
scroll to position [145, 0]
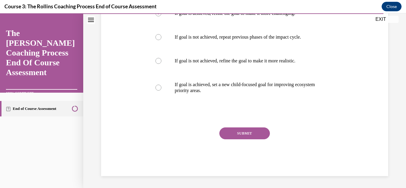
click at [238, 137] on button "SUBMIT" at bounding box center [245, 134] width 51 height 12
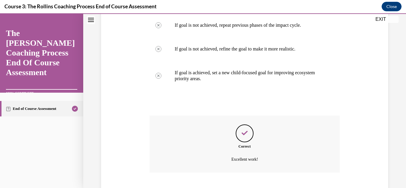
scroll to position [193, 0]
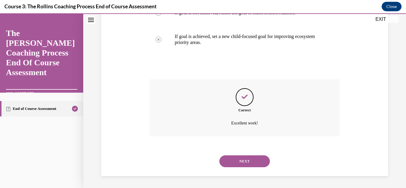
click at [228, 166] on button "NEXT" at bounding box center [245, 162] width 51 height 12
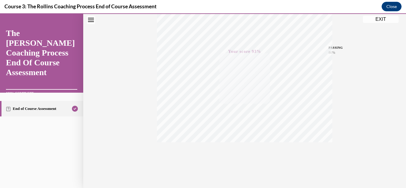
scroll to position [130, 0]
click at [377, 20] on button "EXIT" at bounding box center [381, 19] width 36 height 7
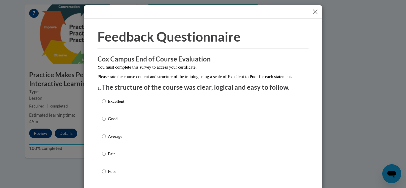
click at [115, 105] on p "Excellent" at bounding box center [116, 101] width 16 height 7
click at [106, 105] on input "Excellent" at bounding box center [104, 101] width 4 height 7
radio input "true"
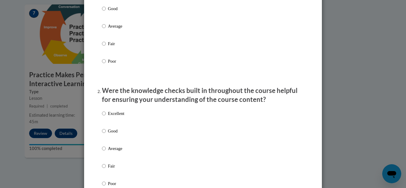
scroll to position [114, 0]
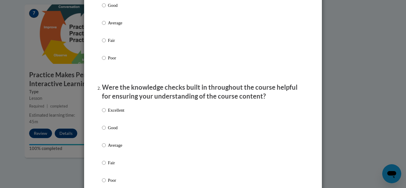
click at [122, 114] on p "Excellent" at bounding box center [116, 110] width 16 height 7
click at [106, 114] on input "Excellent" at bounding box center [104, 110] width 4 height 7
radio input "true"
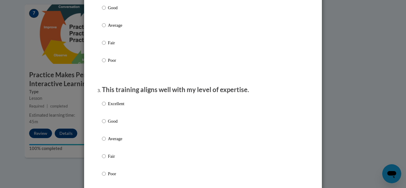
scroll to position [235, 0]
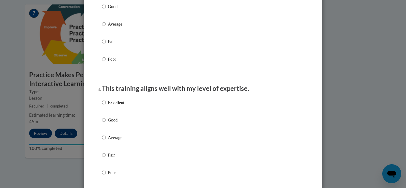
click at [121, 115] on label "Excellent" at bounding box center [113, 107] width 22 height 16
click at [106, 106] on input "Excellent" at bounding box center [104, 102] width 4 height 7
radio input "true"
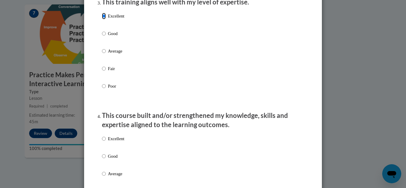
scroll to position [354, 0]
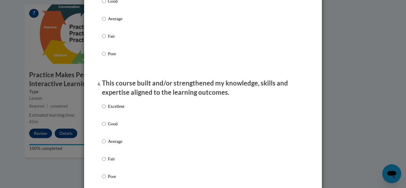
click at [119, 118] on label "Excellent" at bounding box center [113, 111] width 22 height 16
click at [106, 110] on input "Excellent" at bounding box center [104, 106] width 4 height 7
radio input "true"
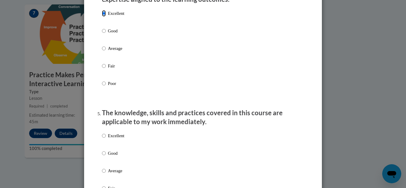
scroll to position [486, 0]
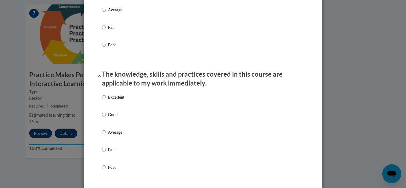
click at [117, 108] on label "Excellent" at bounding box center [113, 102] width 22 height 16
click at [106, 101] on input "Excellent" at bounding box center [104, 97] width 4 height 7
radio input "true"
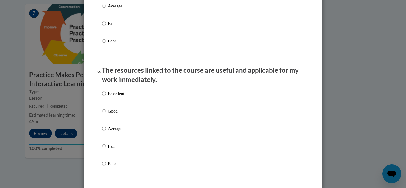
click at [116, 104] on label "Excellent" at bounding box center [113, 98] width 22 height 16
click at [106, 97] on input "Excellent" at bounding box center [104, 93] width 4 height 7
radio input "true"
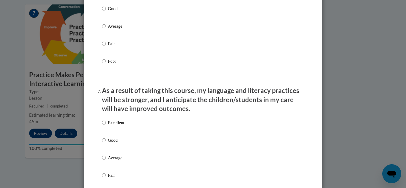
scroll to position [731, 0]
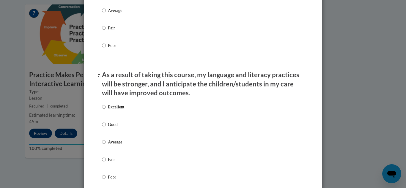
click at [117, 106] on div "Excellent Good Average Fair Poor" at bounding box center [113, 147] width 22 height 92
click at [117, 109] on p "Excellent" at bounding box center [116, 107] width 16 height 7
click at [106, 109] on input "Excellent" at bounding box center [104, 107] width 4 height 7
radio input "true"
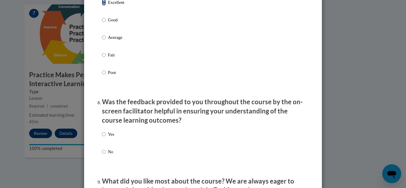
scroll to position [850, 0]
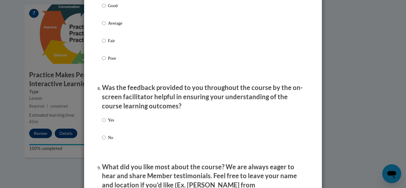
click at [114, 120] on div "Yes No" at bounding box center [108, 134] width 12 height 40
click at [112, 122] on p "Yes" at bounding box center [111, 120] width 6 height 7
click at [106, 122] on input "Yes" at bounding box center [104, 120] width 4 height 7
radio input "true"
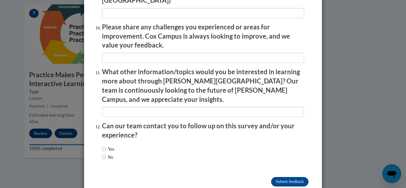
scroll to position [1045, 0]
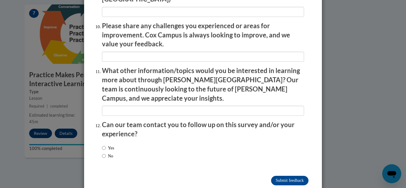
click at [125, 142] on div "Yes No" at bounding box center [203, 153] width 202 height 22
click at [114, 145] on label "Yes" at bounding box center [108, 148] width 12 height 7
click at [106, 145] on input "Yes" at bounding box center [104, 148] width 4 height 7
radio input "true"
click at [294, 176] on input "Submit feedback" at bounding box center [289, 181] width 37 height 10
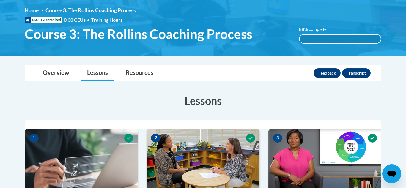
scroll to position [76, 0]
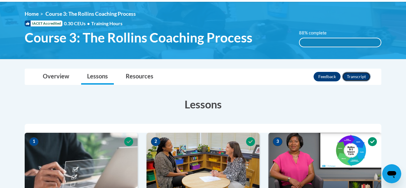
click at [355, 78] on button "Transcript" at bounding box center [356, 77] width 29 height 10
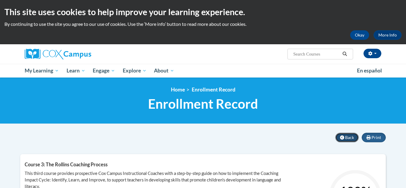
click at [343, 139] on icon at bounding box center [342, 138] width 4 height 4
